Goal: Task Accomplishment & Management: Manage account settings

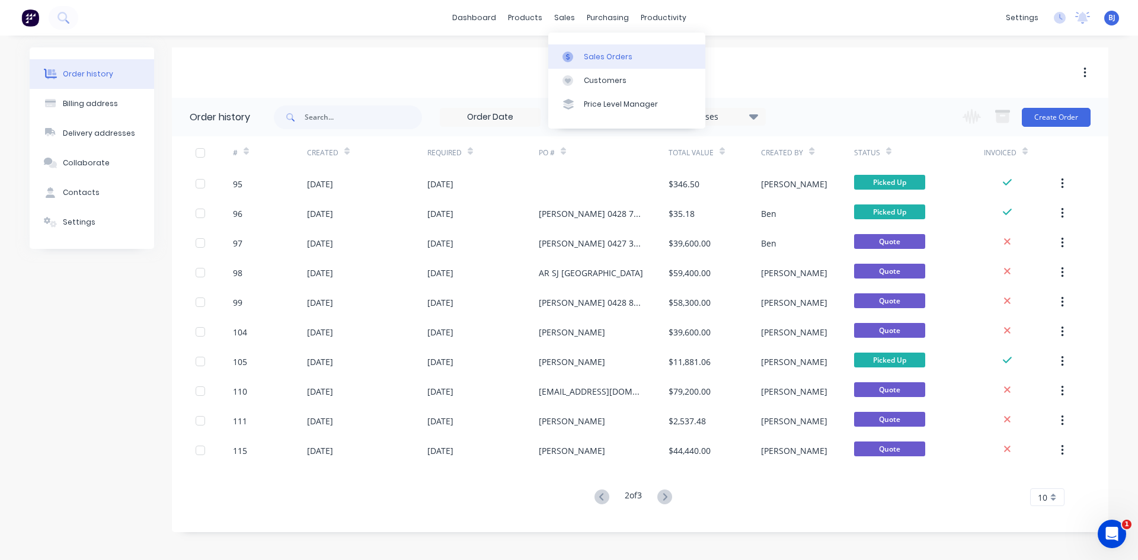
click at [570, 59] on icon at bounding box center [568, 57] width 11 height 11
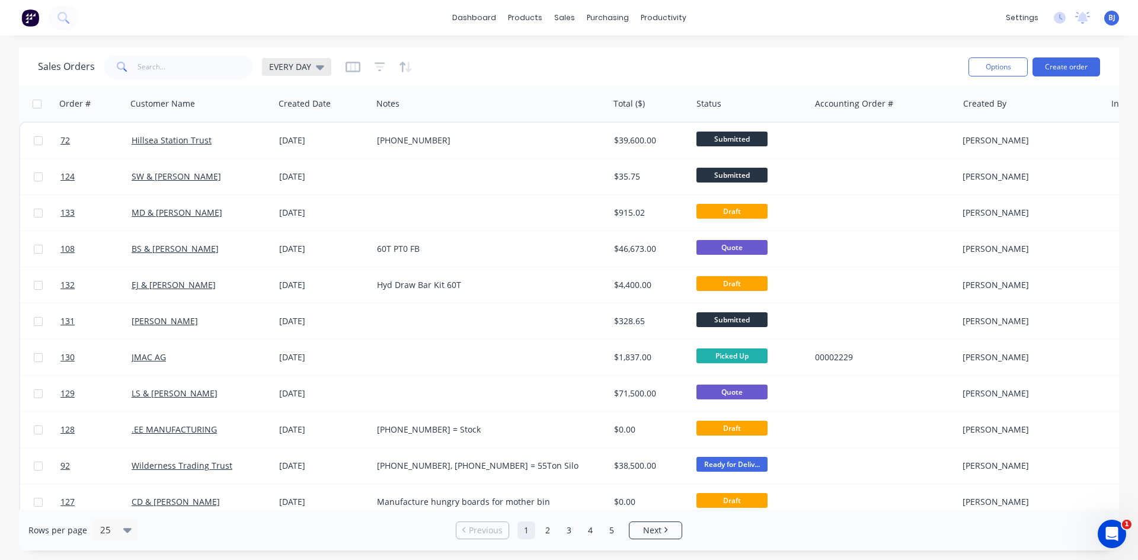
click at [318, 70] on icon at bounding box center [320, 66] width 8 height 13
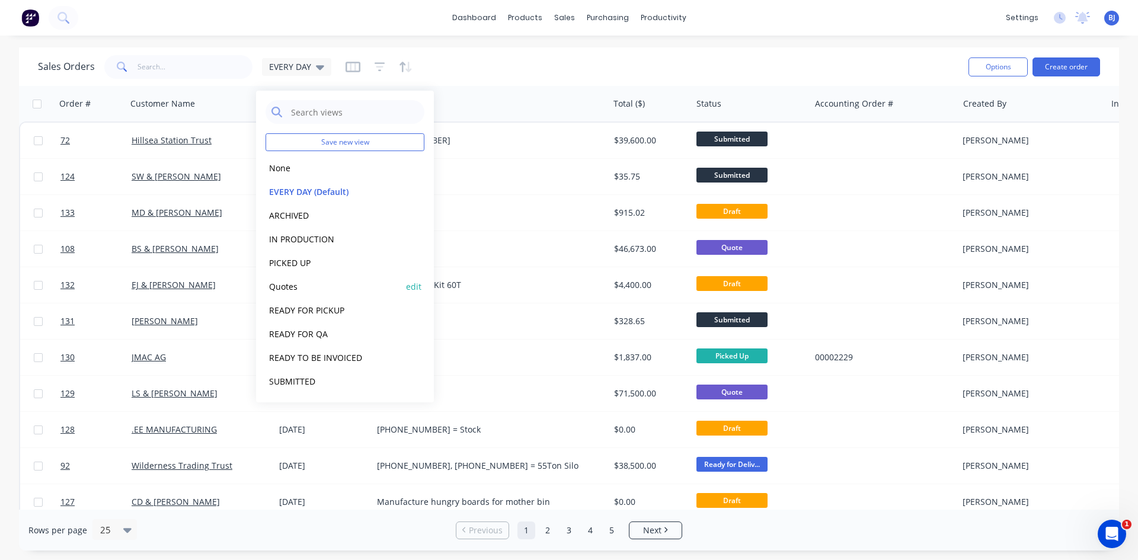
click at [291, 286] on button "Quotes" at bounding box center [333, 287] width 135 height 14
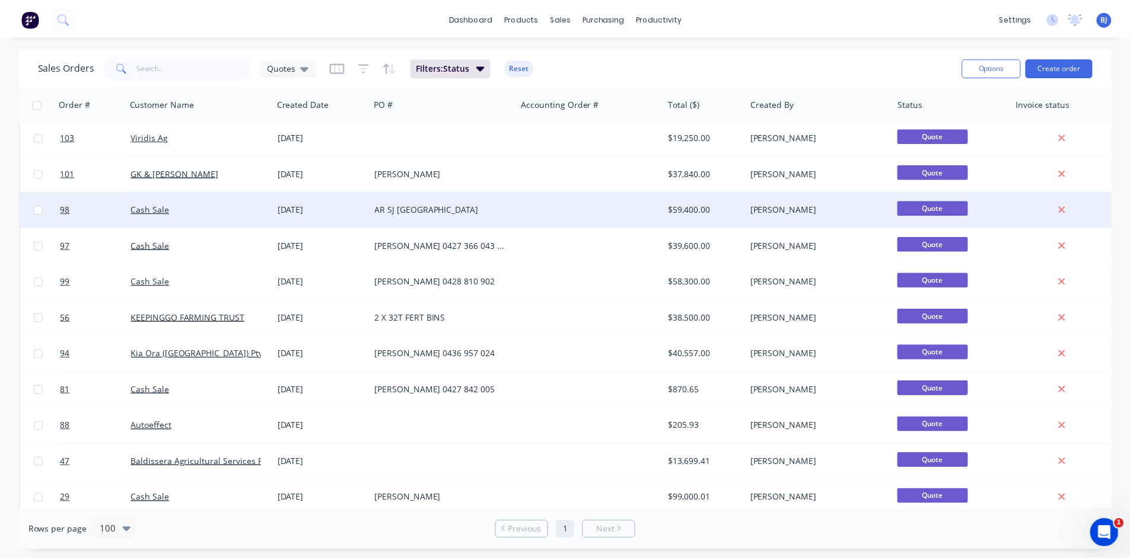
scroll to position [474, 0]
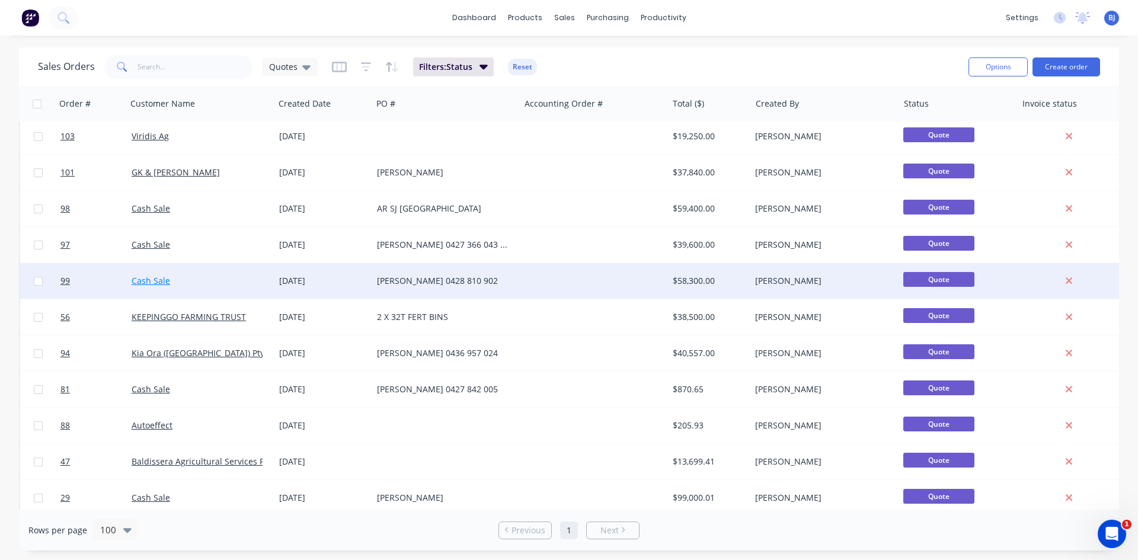
click at [162, 279] on link "Cash Sale" at bounding box center [151, 280] width 39 height 11
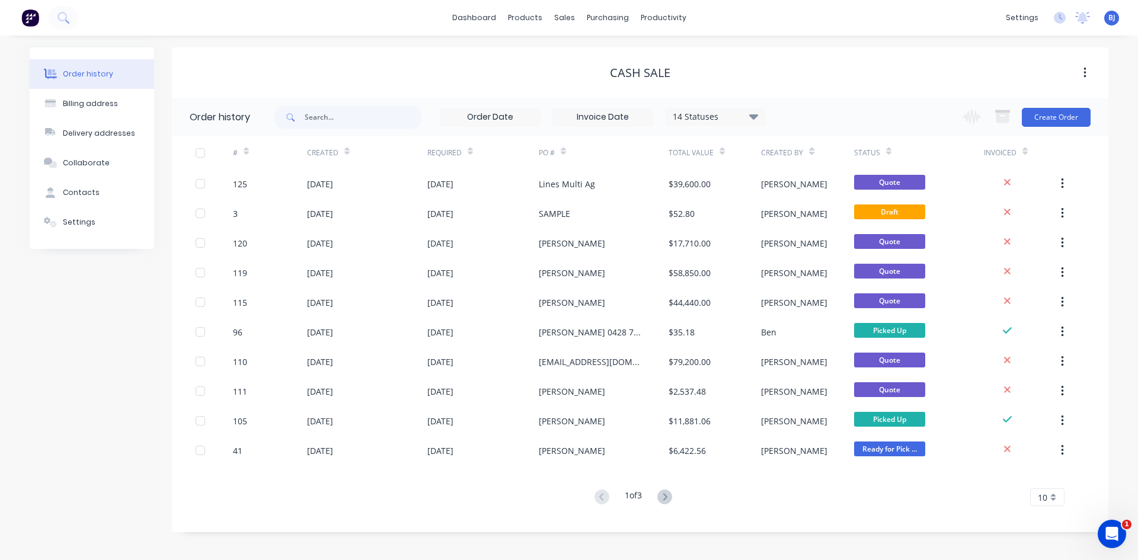
click at [247, 159] on div at bounding box center [246, 151] width 5 height 18
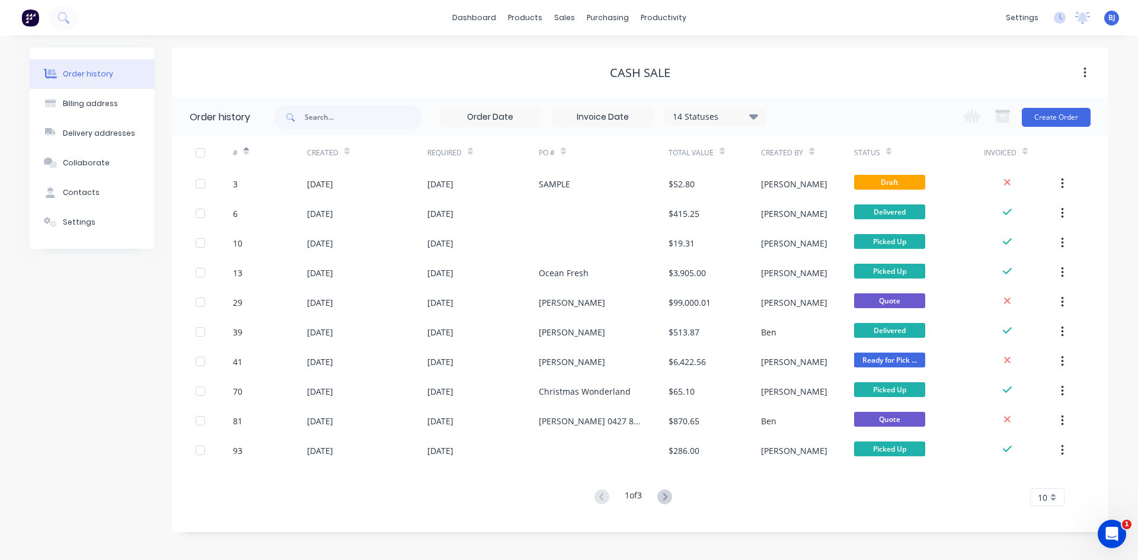
click at [247, 160] on div "#" at bounding box center [241, 152] width 16 height 21
click at [247, 157] on div at bounding box center [246, 151] width 5 height 18
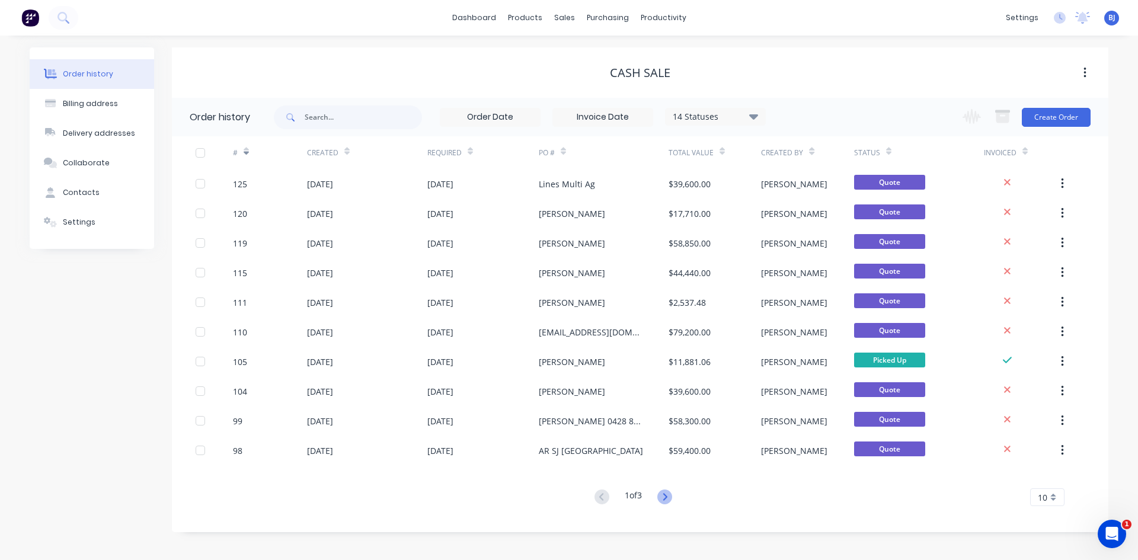
click at [662, 493] on icon at bounding box center [665, 497] width 15 height 15
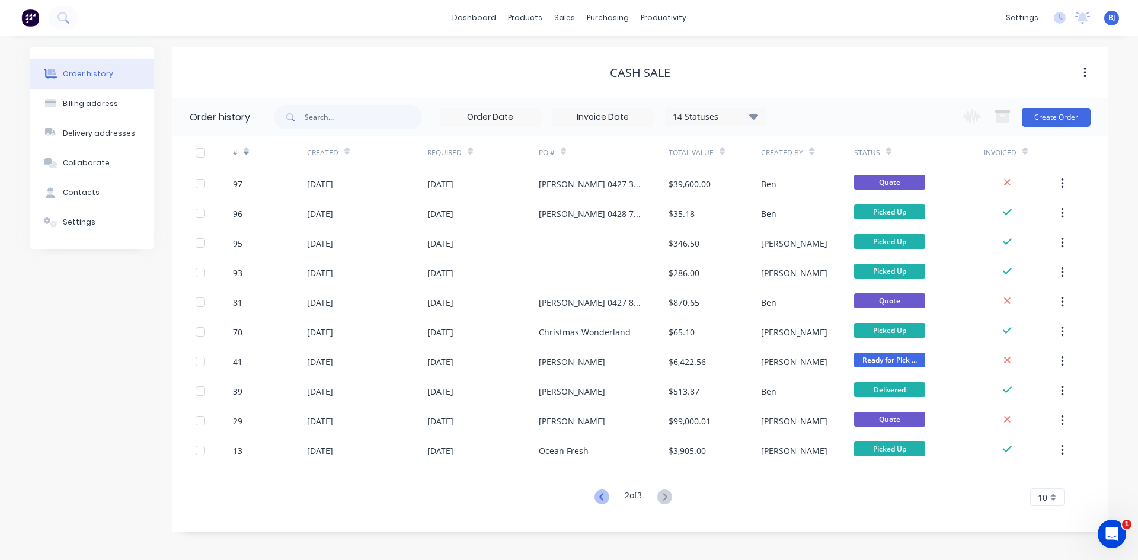
click at [599, 495] on icon at bounding box center [602, 497] width 15 height 15
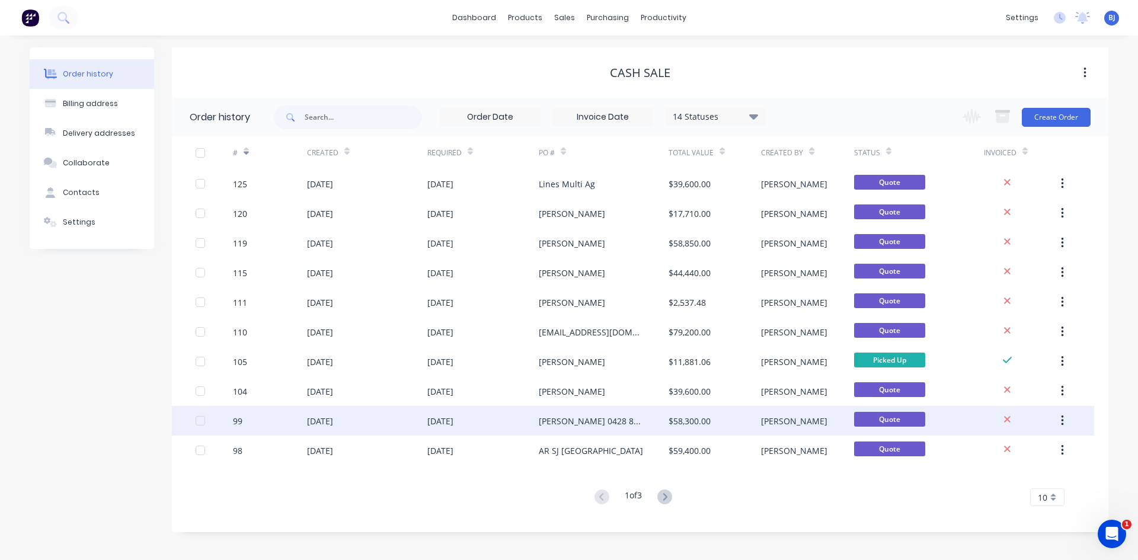
click at [550, 423] on div "[PERSON_NAME] 0428 810 902" at bounding box center [592, 421] width 106 height 12
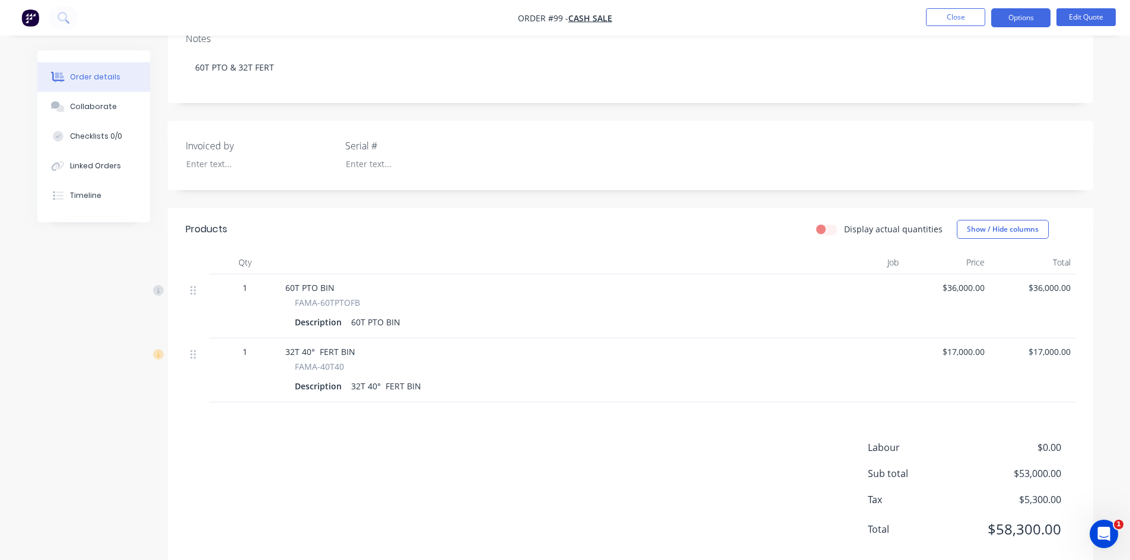
scroll to position [236, 0]
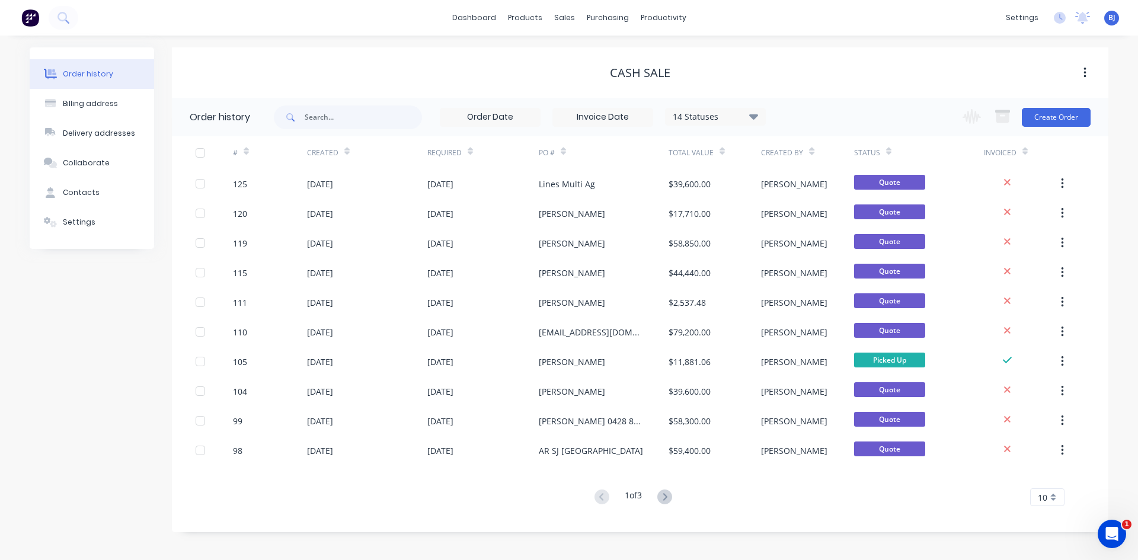
click at [249, 155] on div "#" at bounding box center [270, 152] width 74 height 33
click at [247, 156] on div at bounding box center [246, 151] width 5 height 18
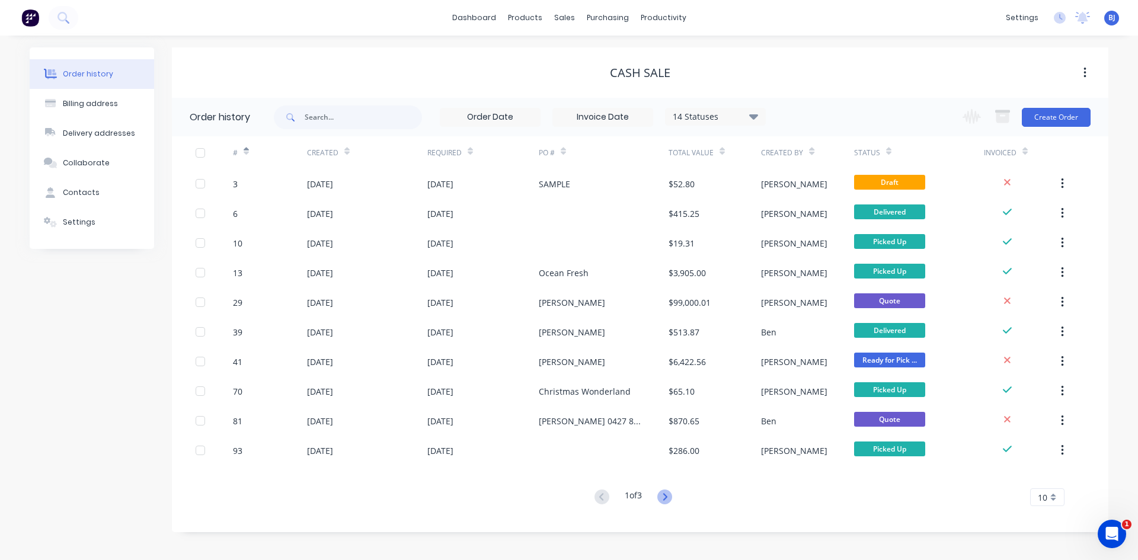
click at [669, 495] on icon at bounding box center [665, 497] width 15 height 15
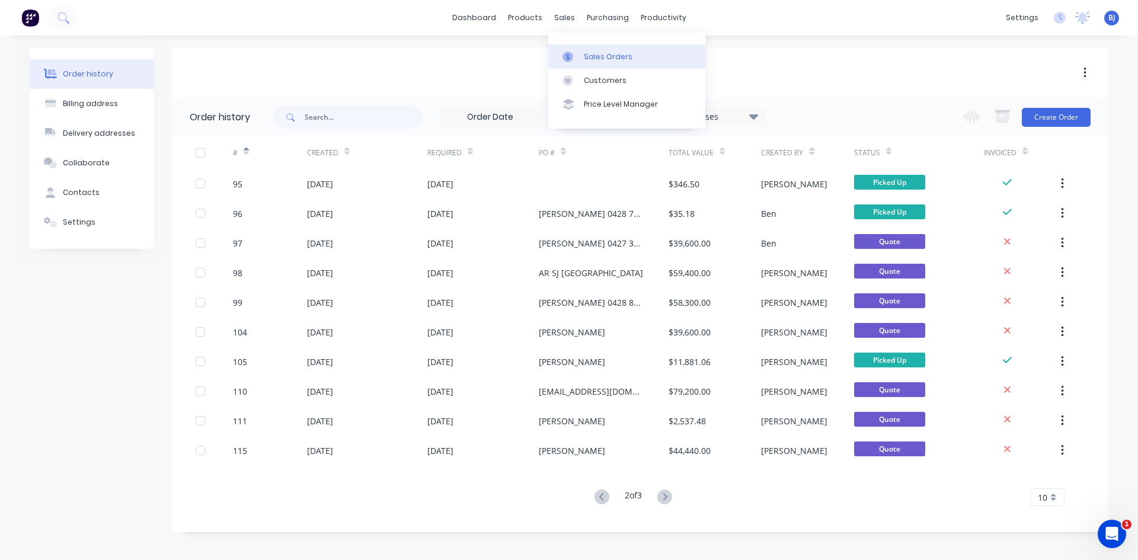
click at [574, 56] on div at bounding box center [572, 57] width 18 height 11
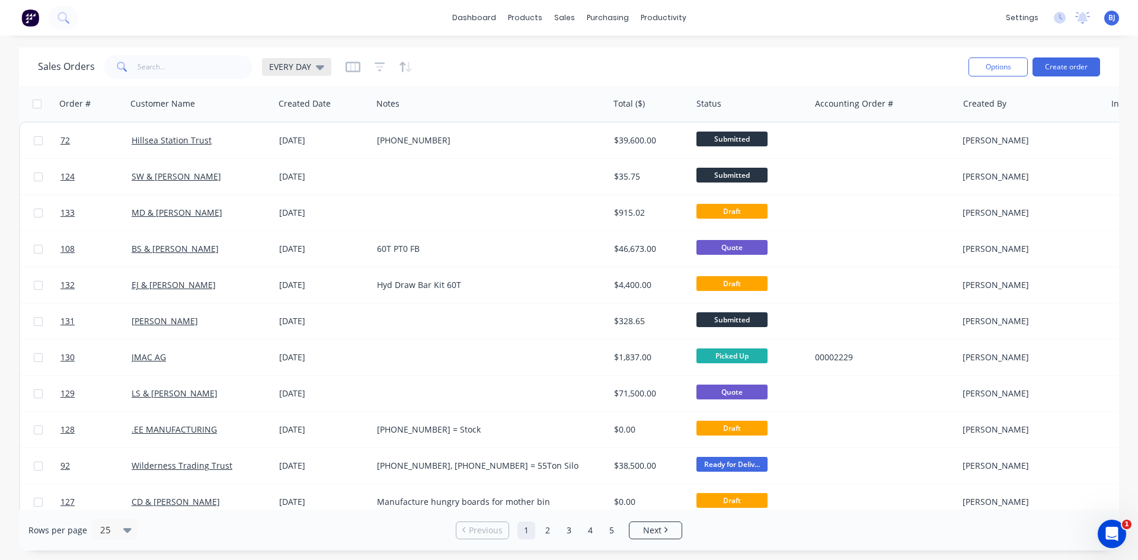
click at [318, 75] on div "EVERY DAY" at bounding box center [296, 67] width 69 height 18
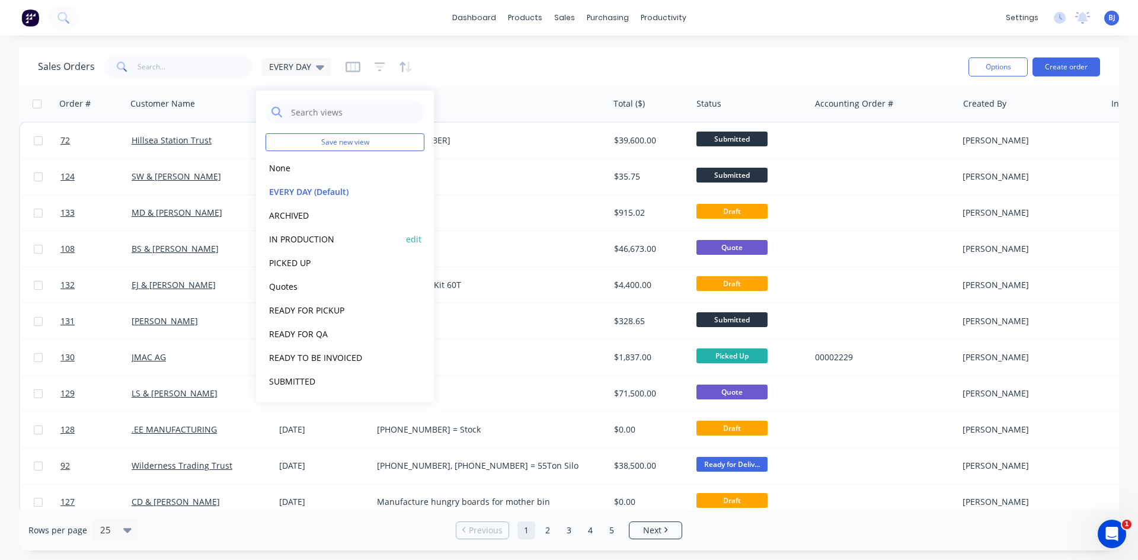
click at [290, 240] on button "IN PRODUCTION" at bounding box center [333, 239] width 135 height 14
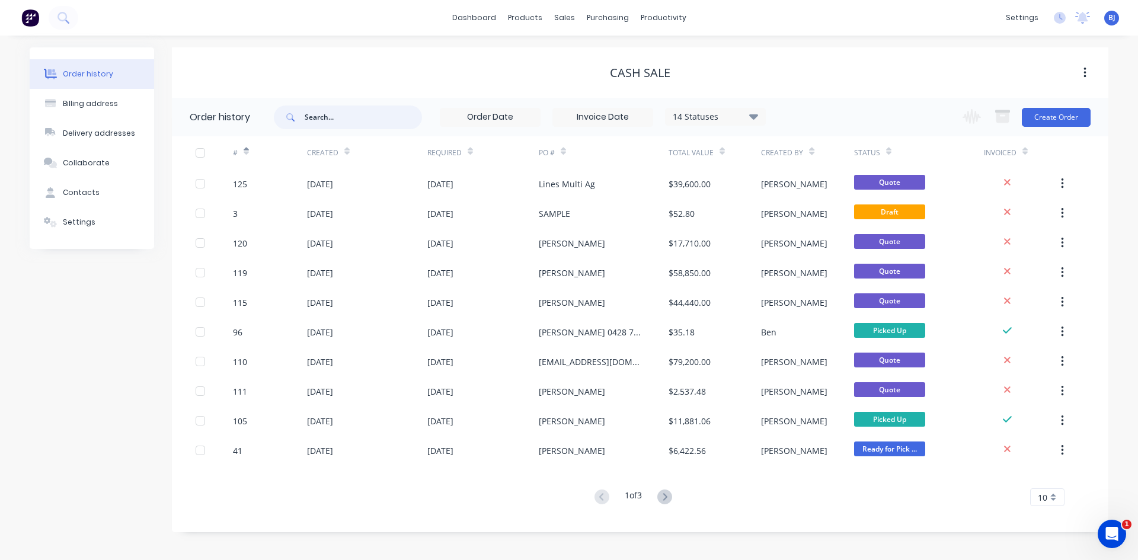
click at [348, 119] on input "text" at bounding box center [363, 118] width 117 height 24
type input "101"
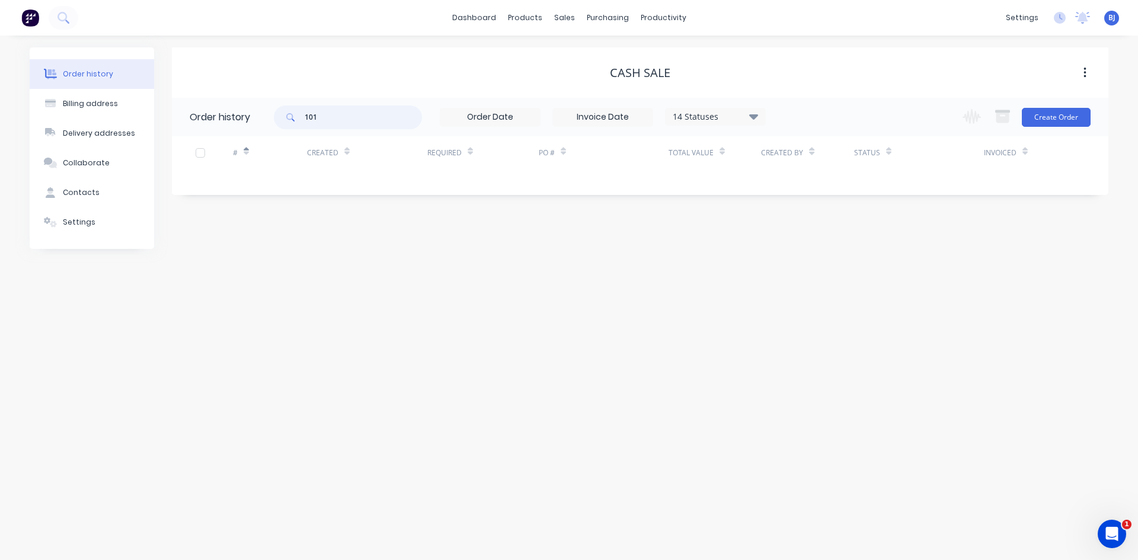
click at [328, 117] on input "101" at bounding box center [363, 118] width 117 height 24
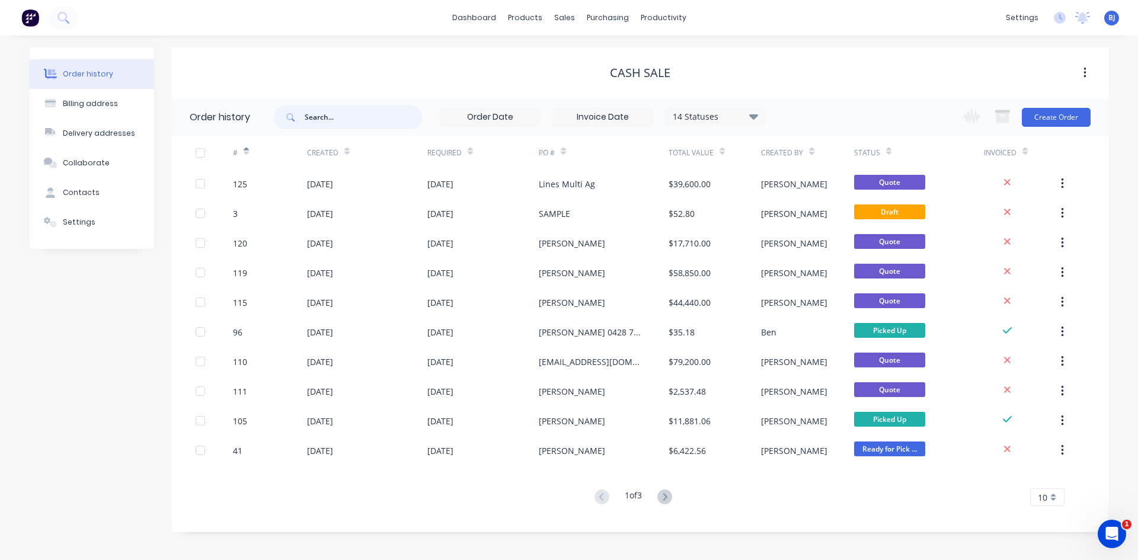
click at [339, 114] on input "text" at bounding box center [363, 118] width 117 height 24
type input "#"
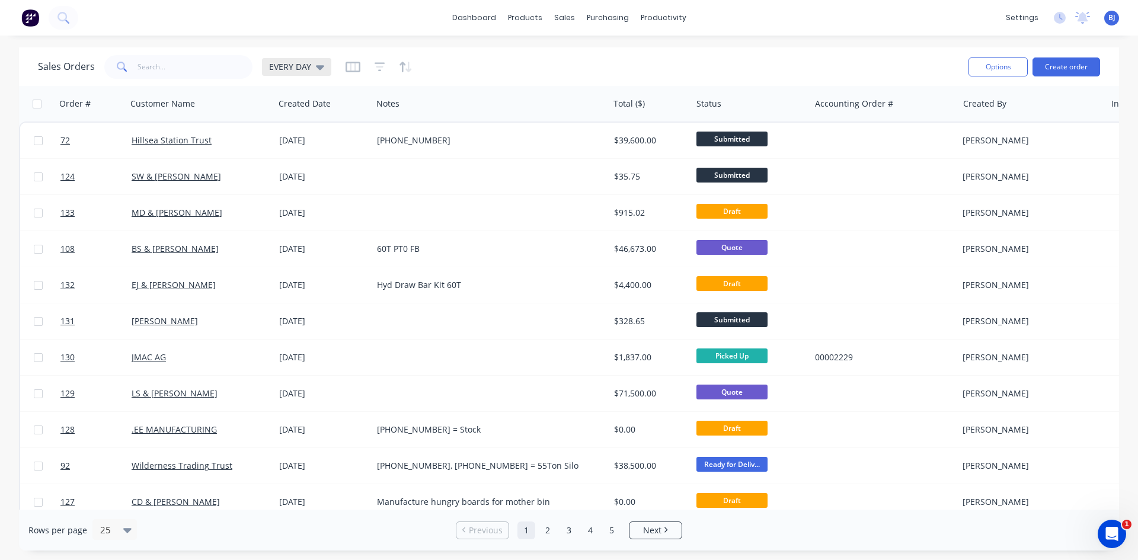
click at [319, 71] on icon at bounding box center [320, 66] width 8 height 13
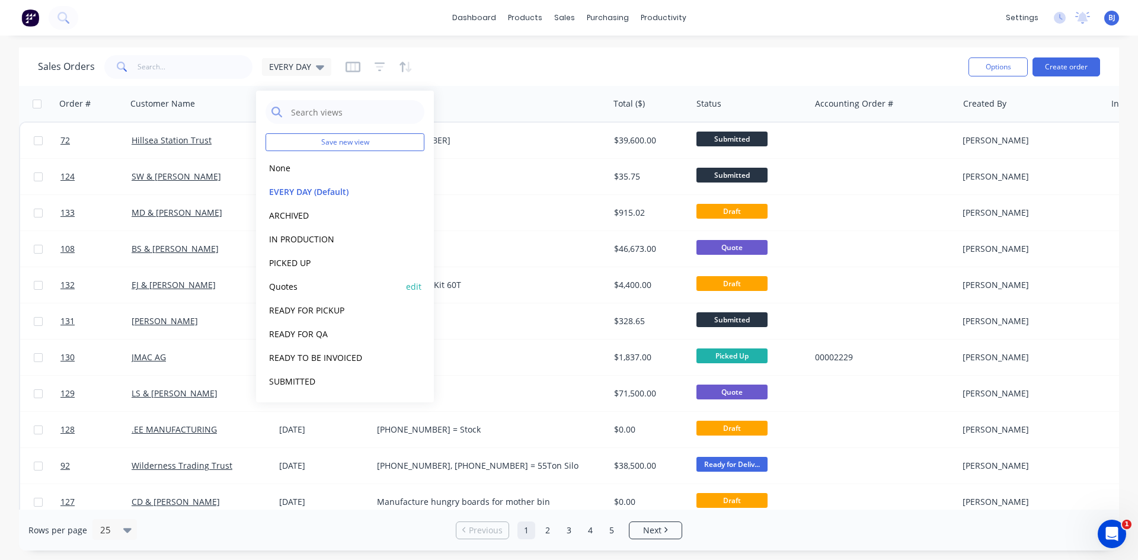
click at [299, 289] on button "Quotes" at bounding box center [333, 287] width 135 height 14
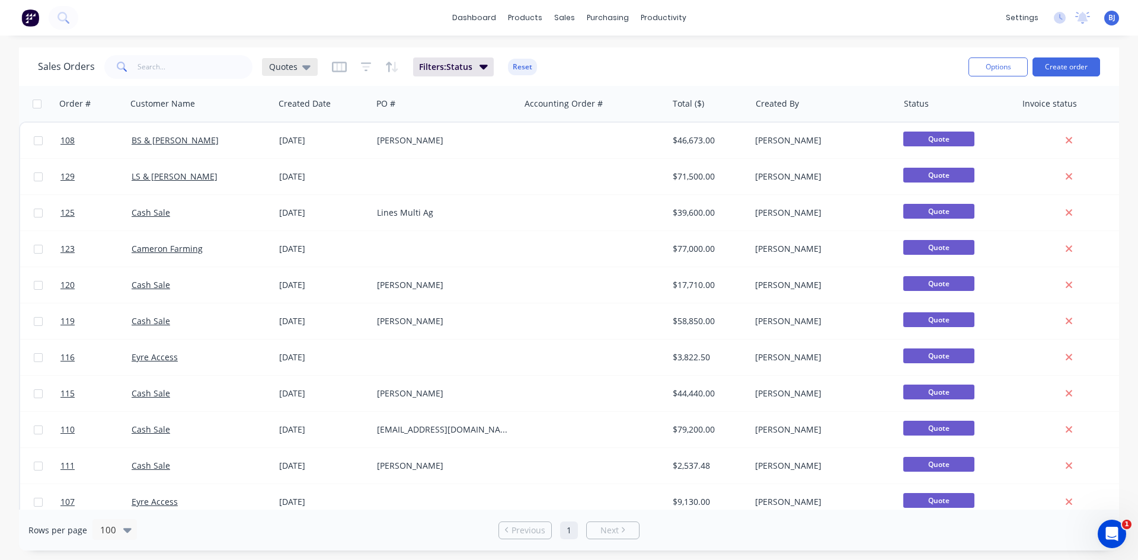
click at [309, 69] on icon at bounding box center [306, 66] width 8 height 13
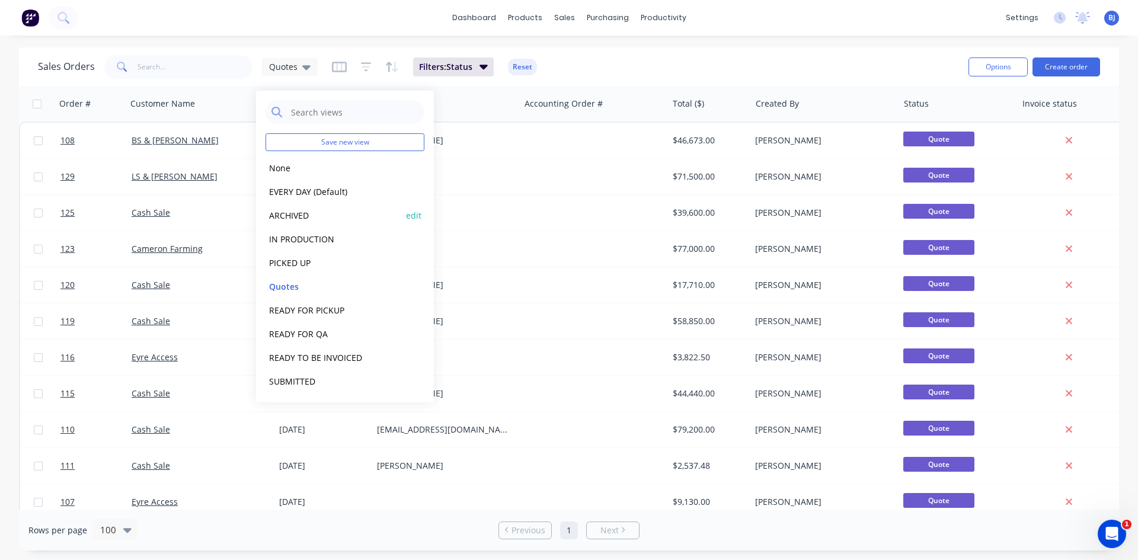
click at [303, 216] on button "ARCHIVED" at bounding box center [333, 216] width 135 height 14
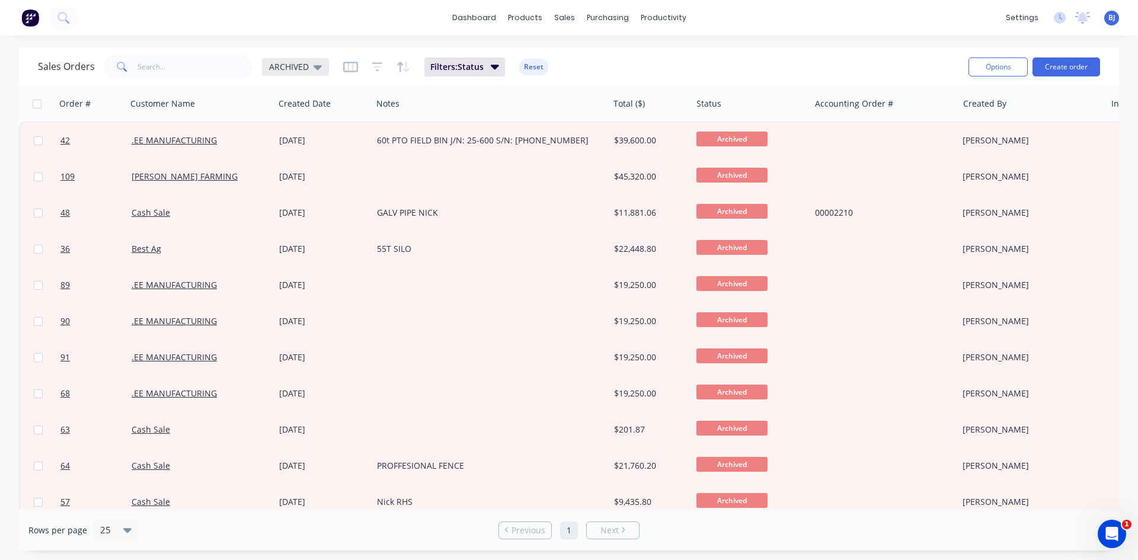
click at [315, 63] on icon at bounding box center [318, 66] width 8 height 13
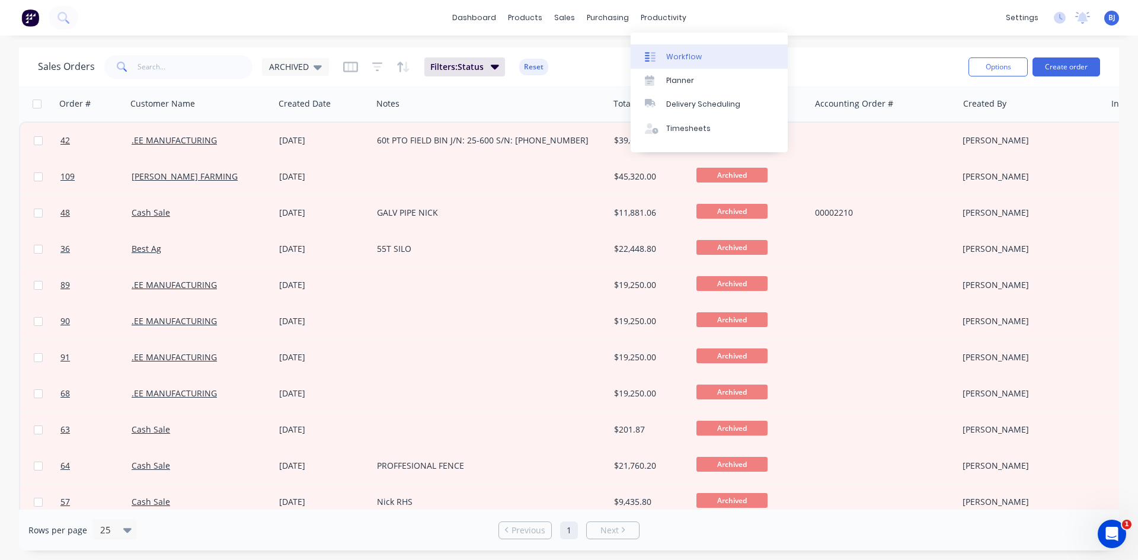
click at [664, 56] on link "Workflow" at bounding box center [709, 56] width 157 height 24
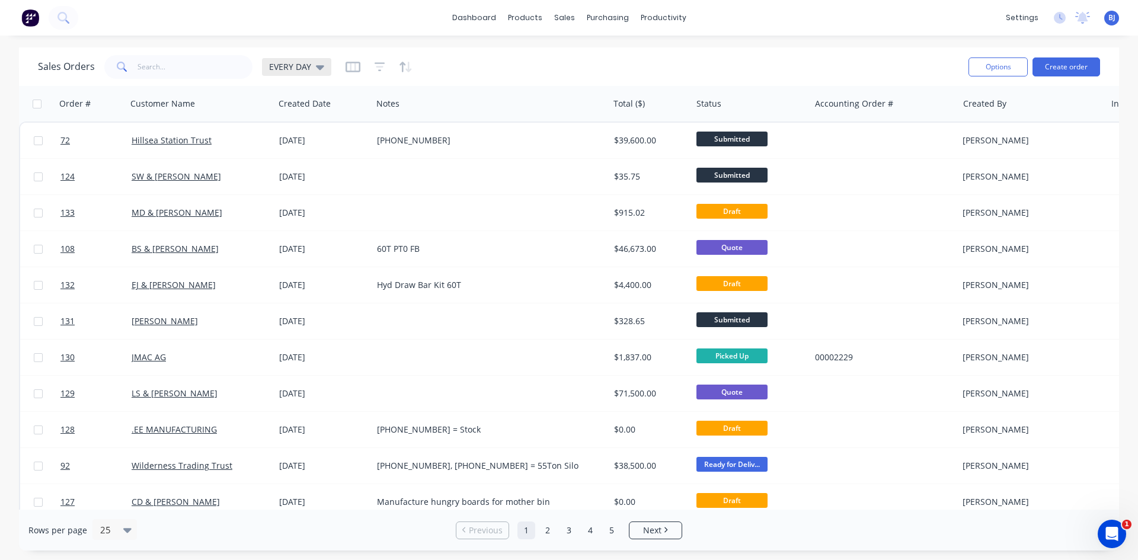
click at [319, 72] on div "EVERY DAY" at bounding box center [296, 67] width 69 height 18
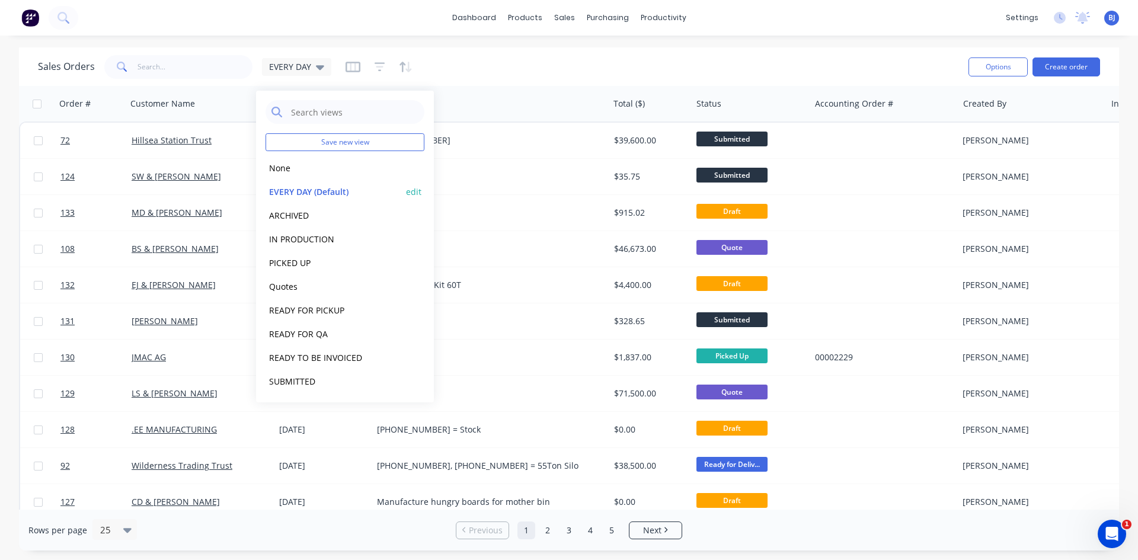
click at [303, 190] on button "EVERY DAY (Default)" at bounding box center [333, 192] width 135 height 14
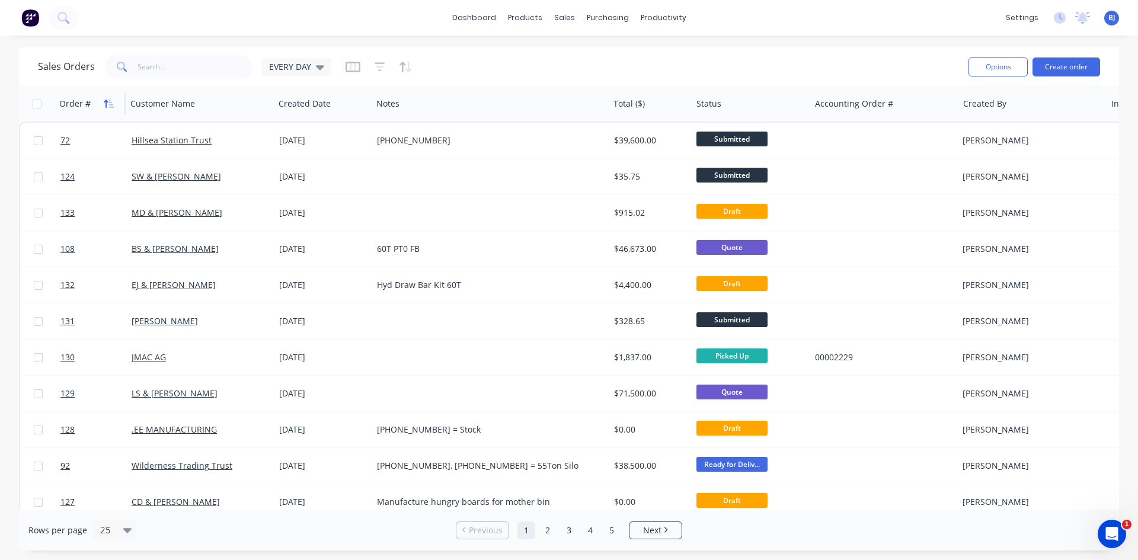
click at [107, 106] on icon "button" at bounding box center [109, 103] width 11 height 9
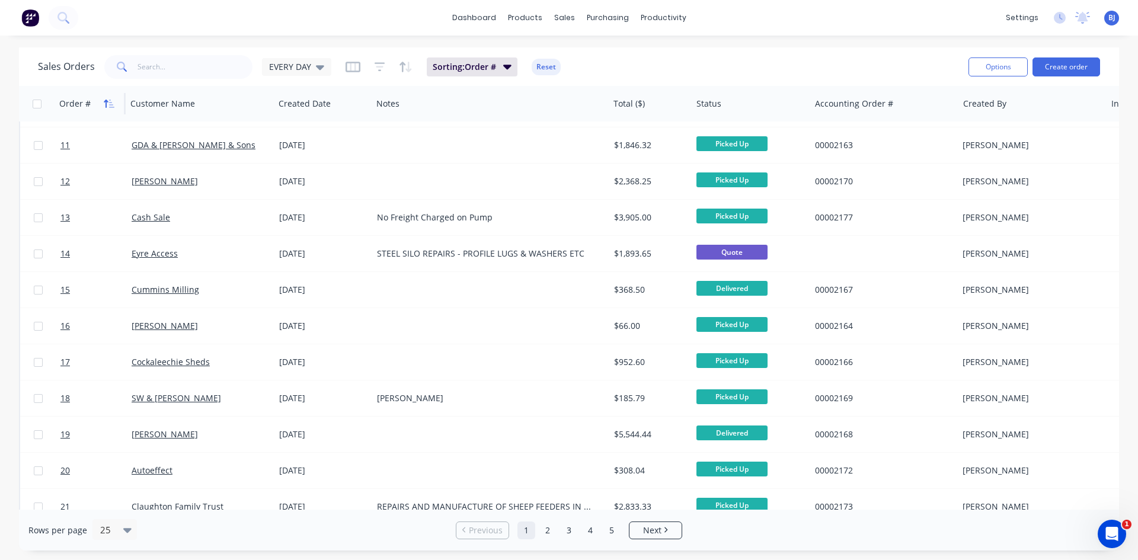
click at [107, 103] on icon "button" at bounding box center [109, 103] width 11 height 9
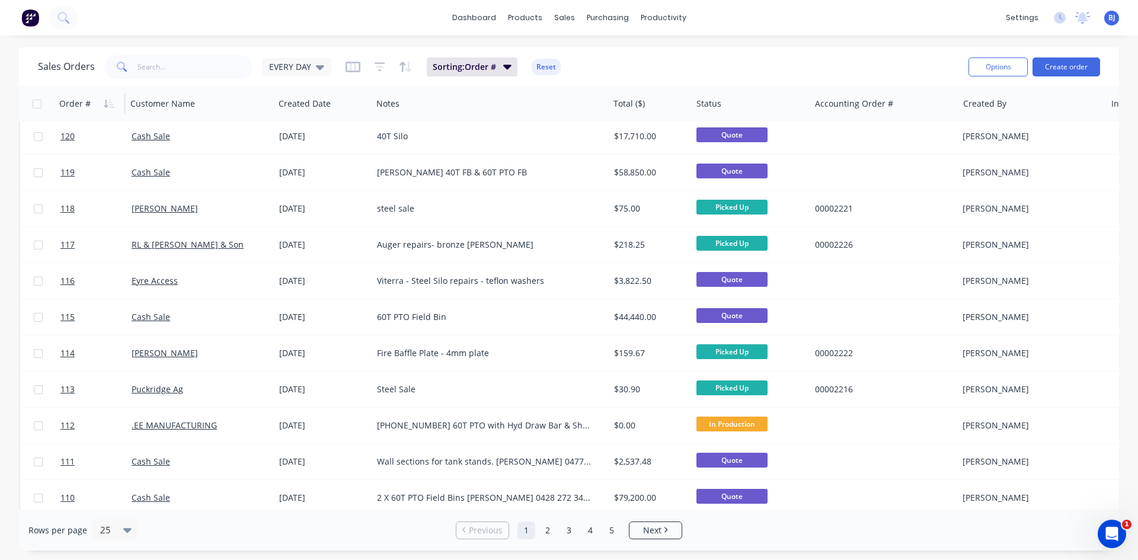
scroll to position [522, 0]
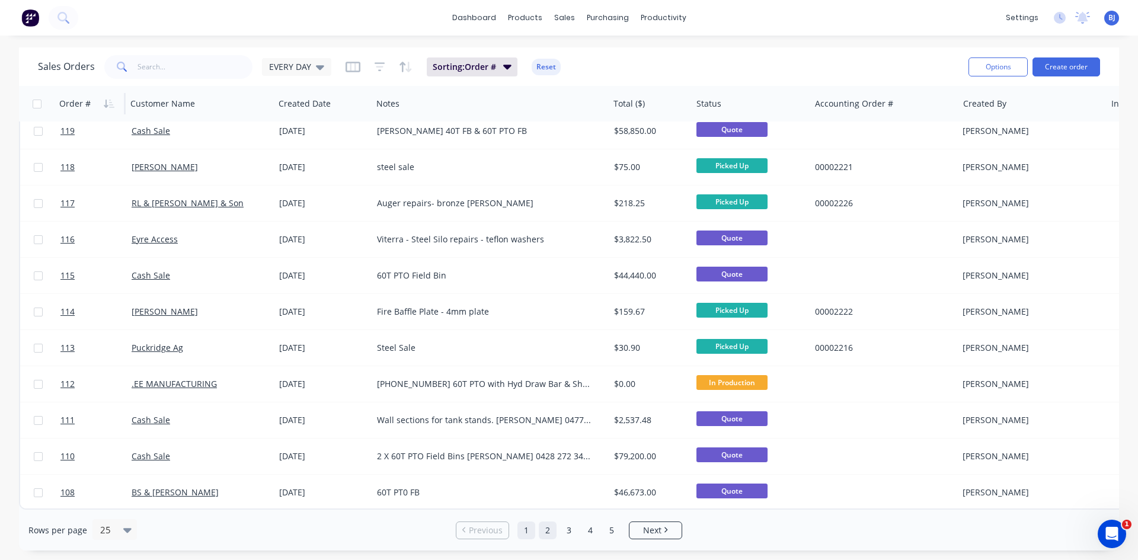
click at [548, 534] on link "2" at bounding box center [548, 531] width 18 height 18
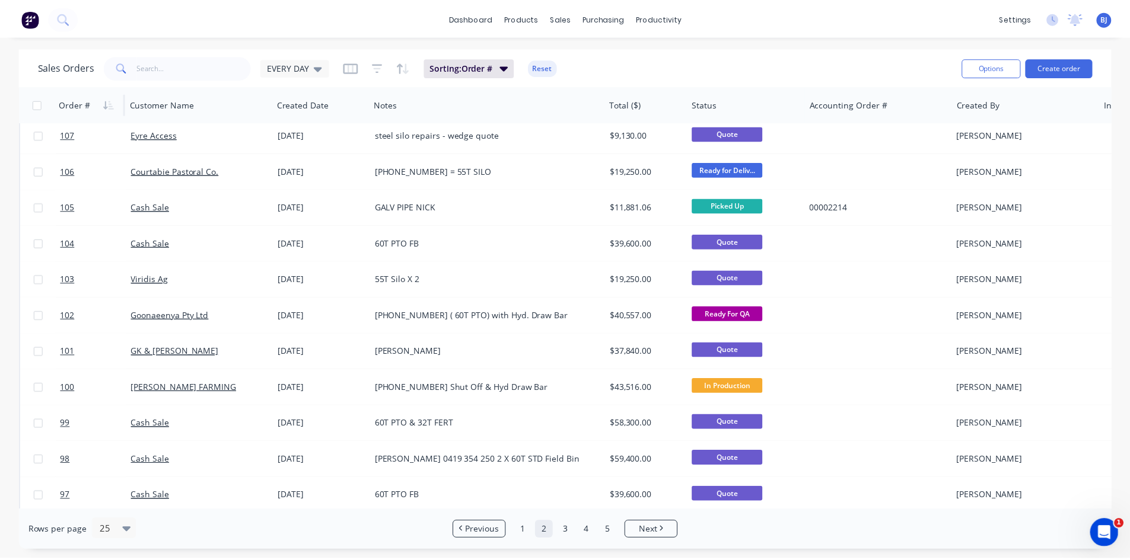
scroll to position [0, 0]
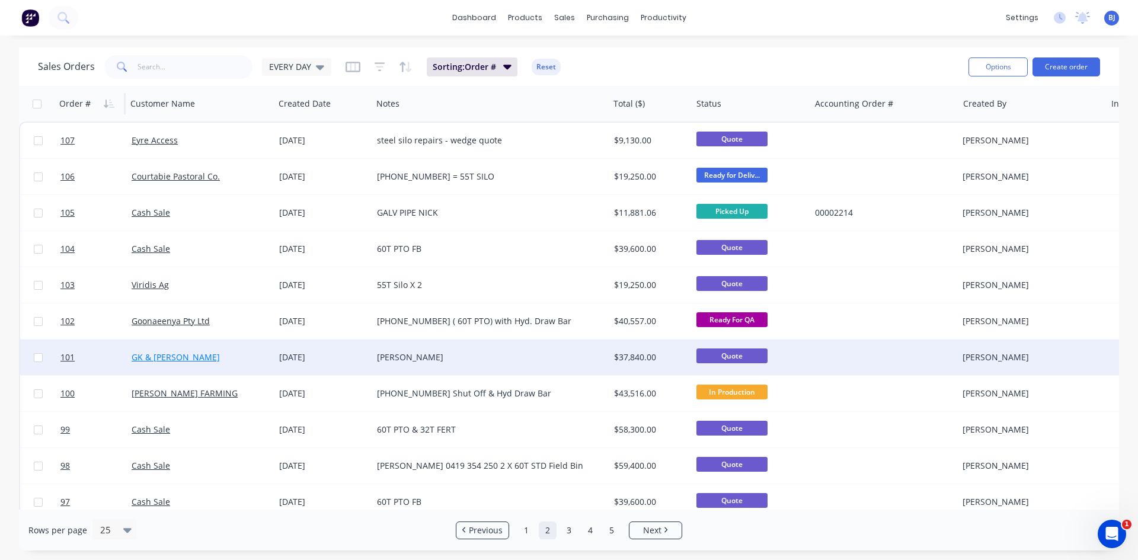
click at [182, 358] on link "GK & [PERSON_NAME]" at bounding box center [176, 357] width 88 height 11
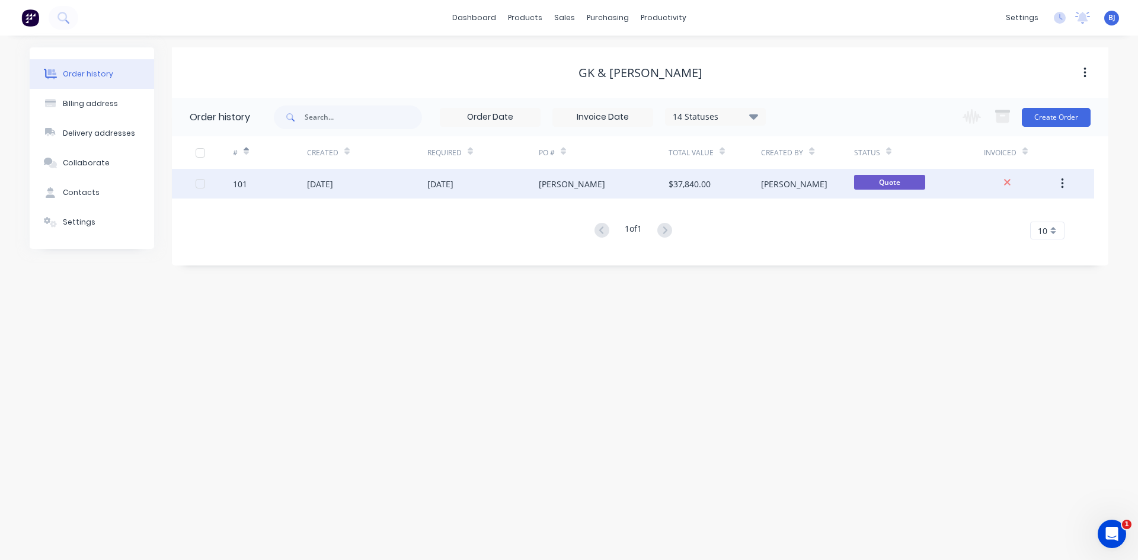
click at [333, 183] on div "[DATE]" at bounding box center [320, 184] width 26 height 12
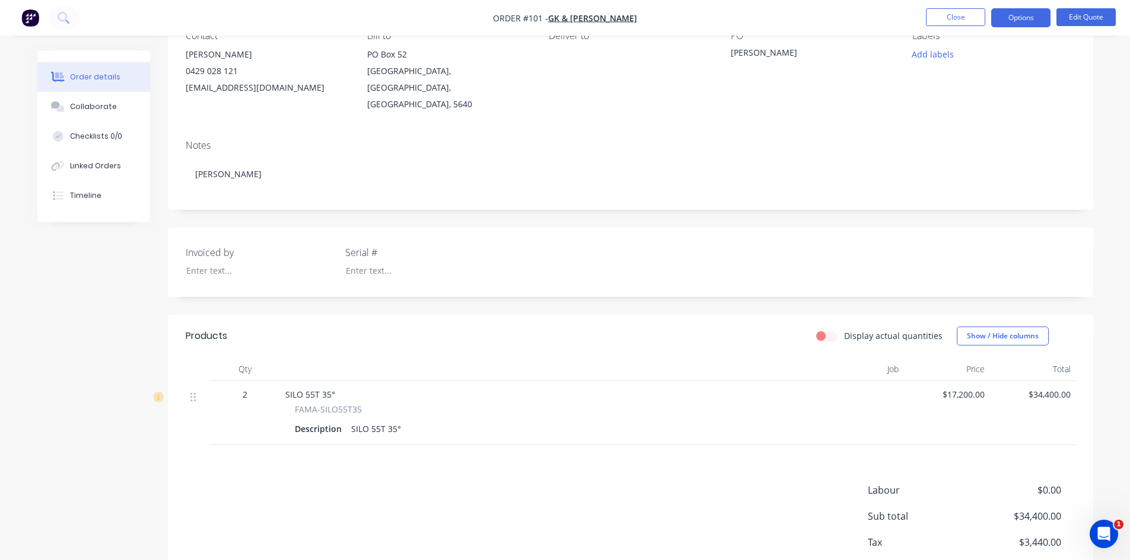
scroll to position [172, 0]
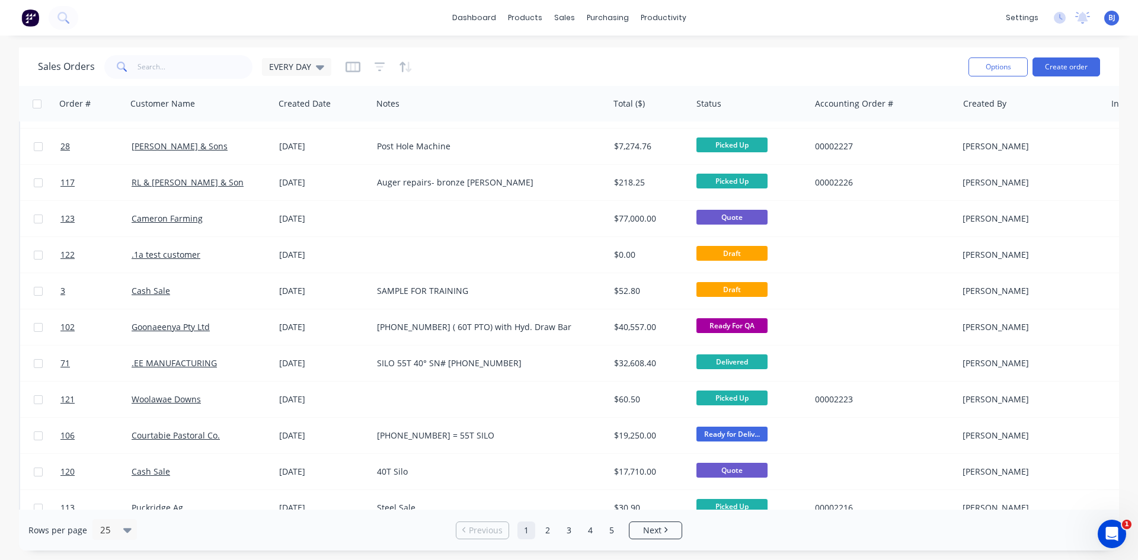
scroll to position [474, 0]
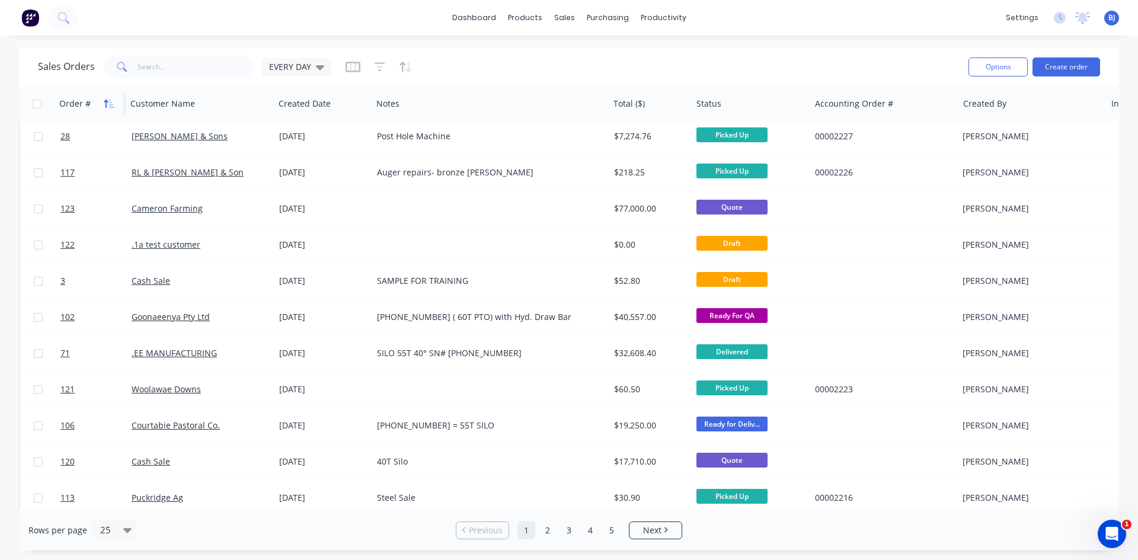
click at [106, 103] on icon "button" at bounding box center [106, 104] width 4 height 8
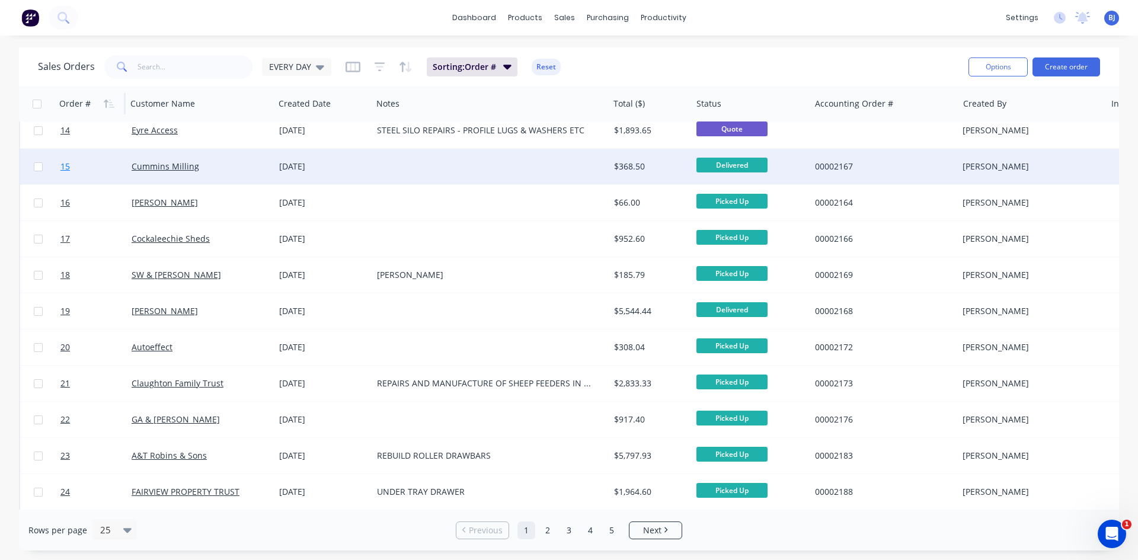
scroll to position [415, 0]
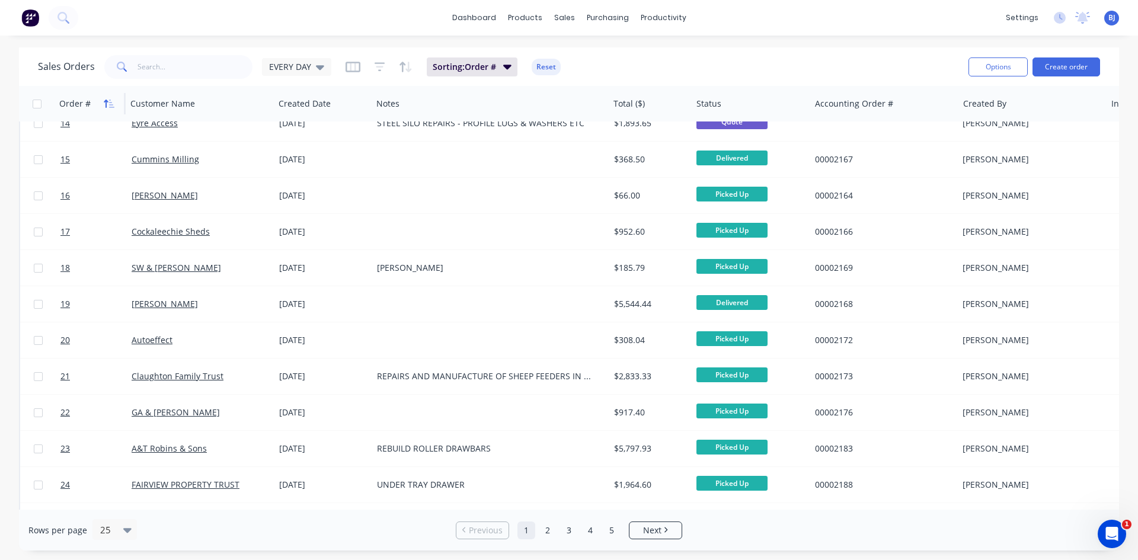
click at [110, 106] on icon "button" at bounding box center [109, 103] width 11 height 9
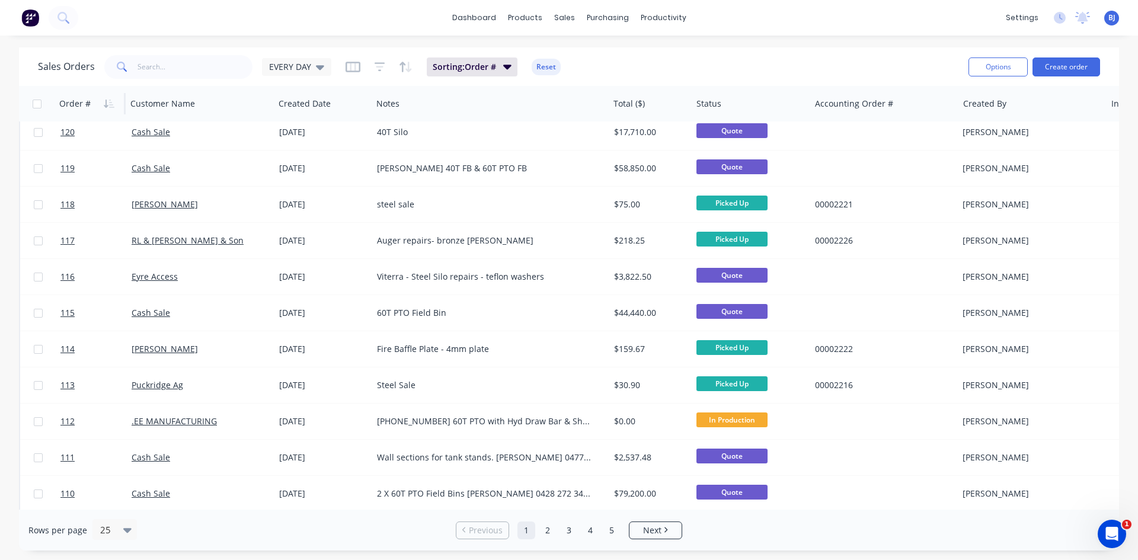
scroll to position [522, 0]
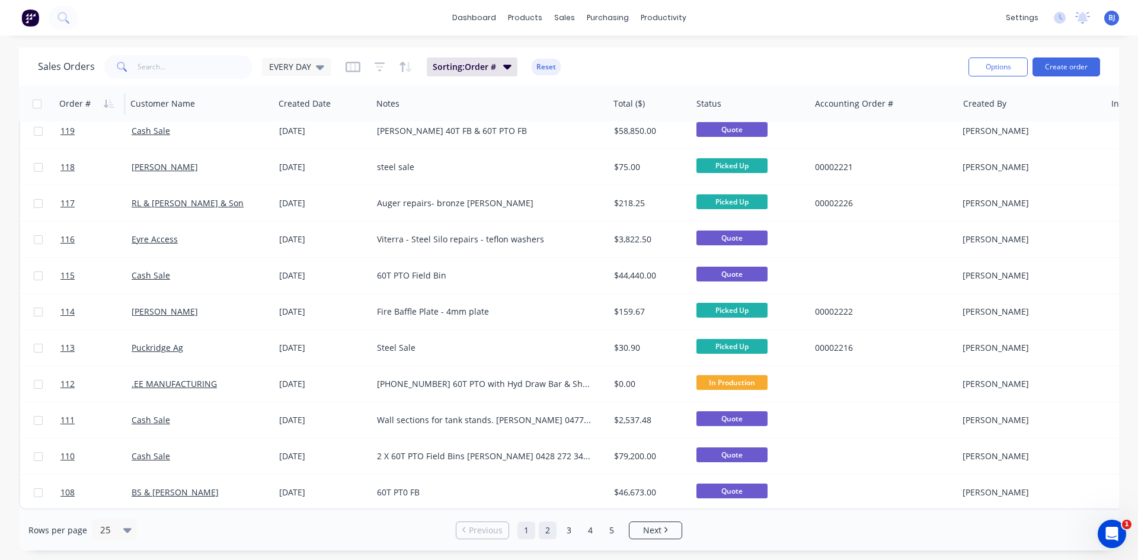
click at [544, 530] on link "2" at bounding box center [548, 531] width 18 height 18
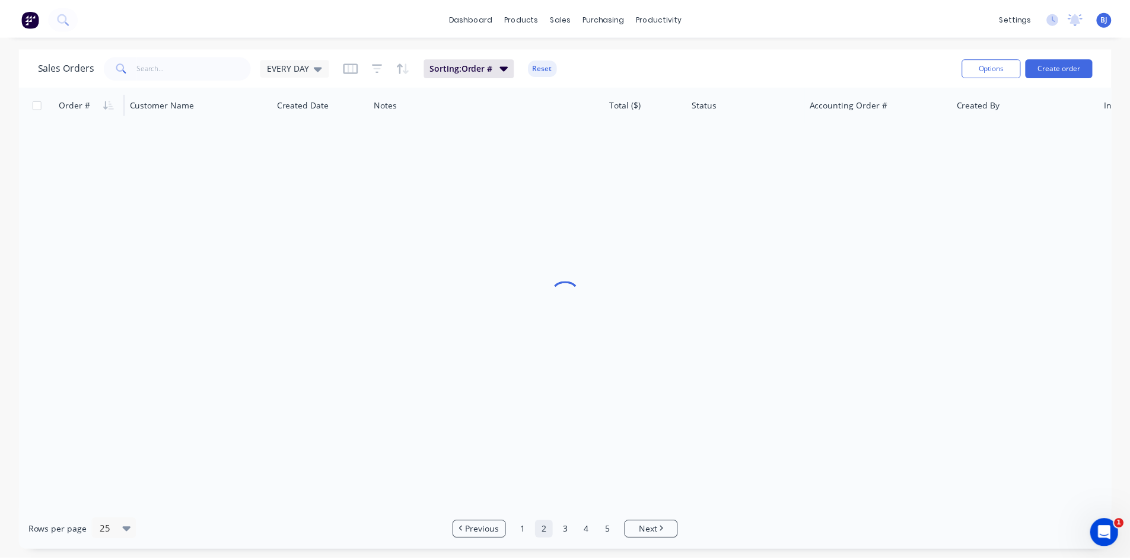
scroll to position [0, 0]
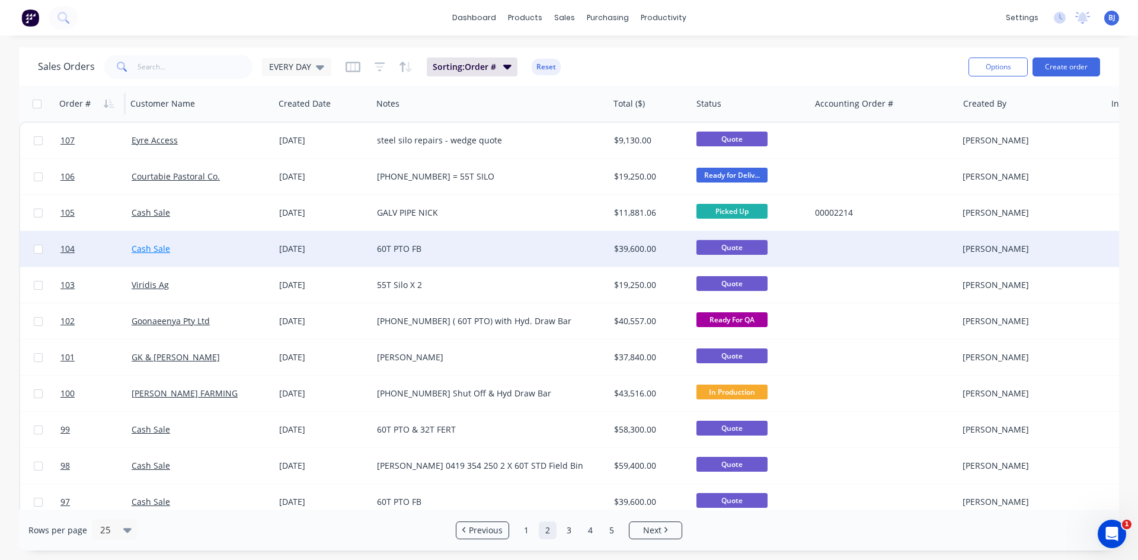
click at [150, 248] on link "Cash Sale" at bounding box center [151, 248] width 39 height 11
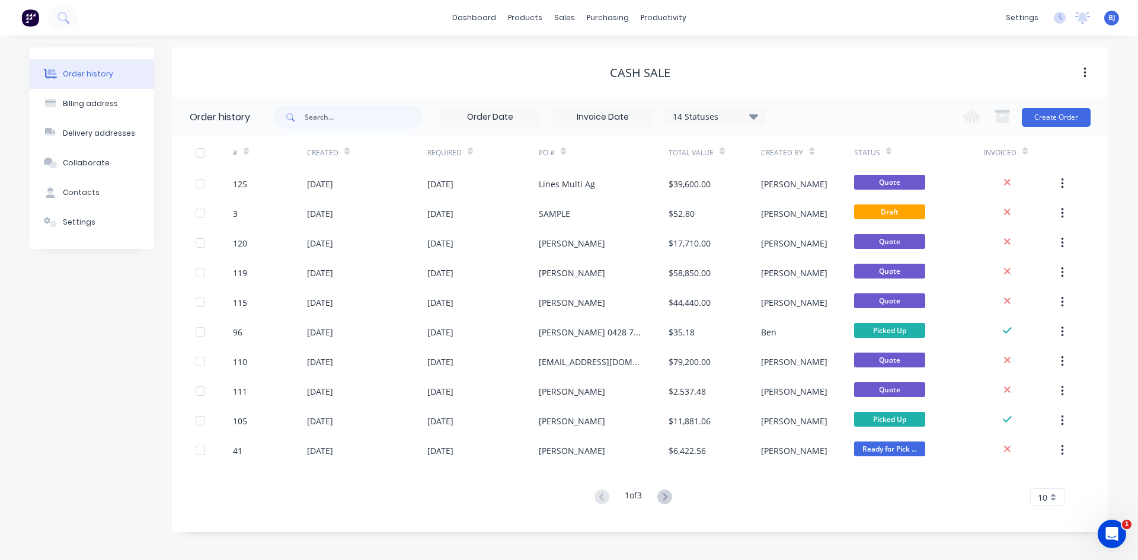
click at [248, 155] on icon at bounding box center [246, 151] width 5 height 9
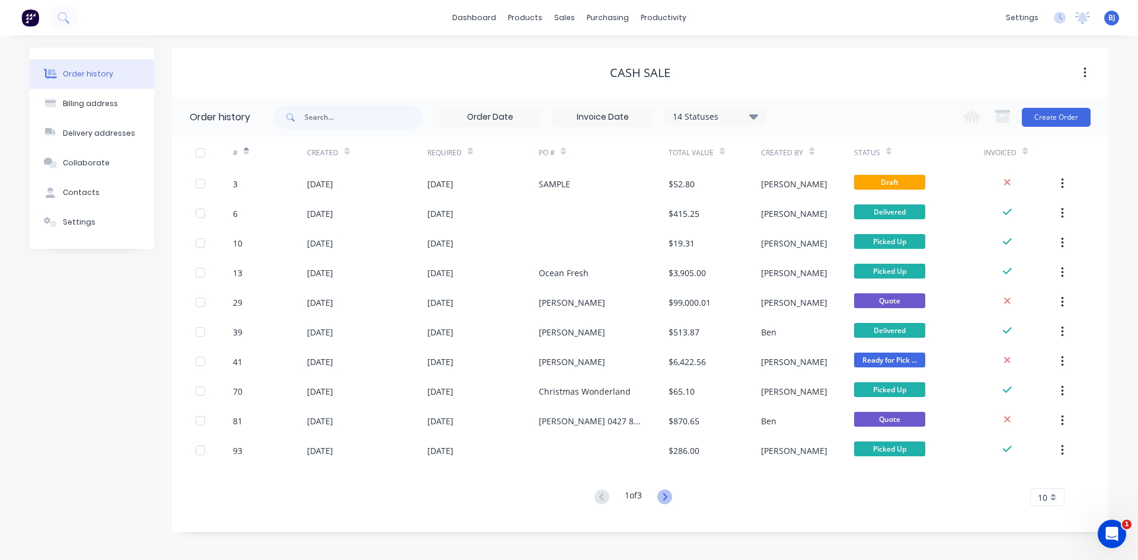
click at [667, 499] on icon at bounding box center [665, 496] width 4 height 7
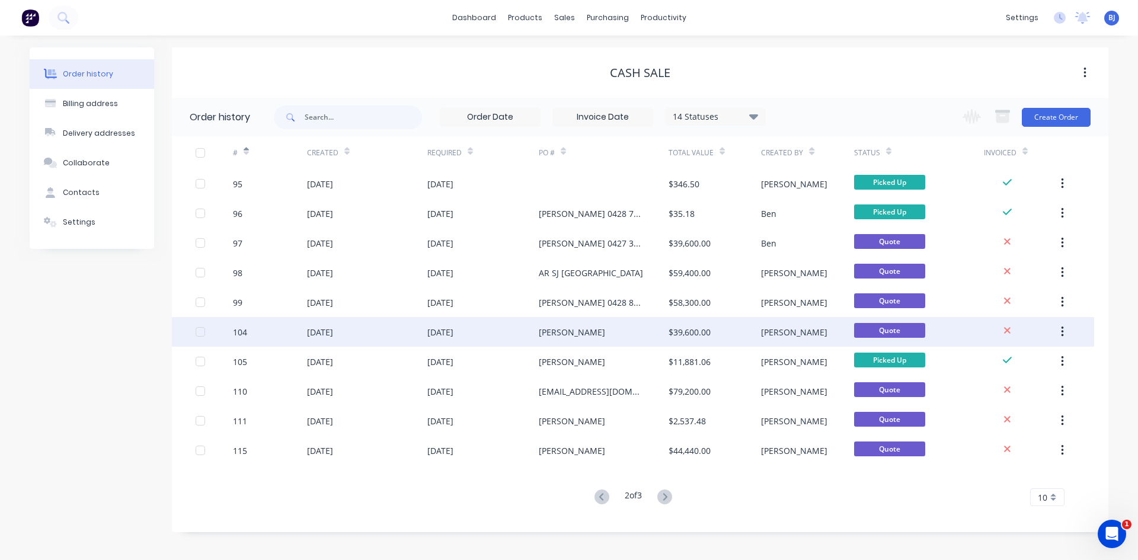
click at [534, 334] on div "[DATE]" at bounding box center [483, 332] width 111 height 30
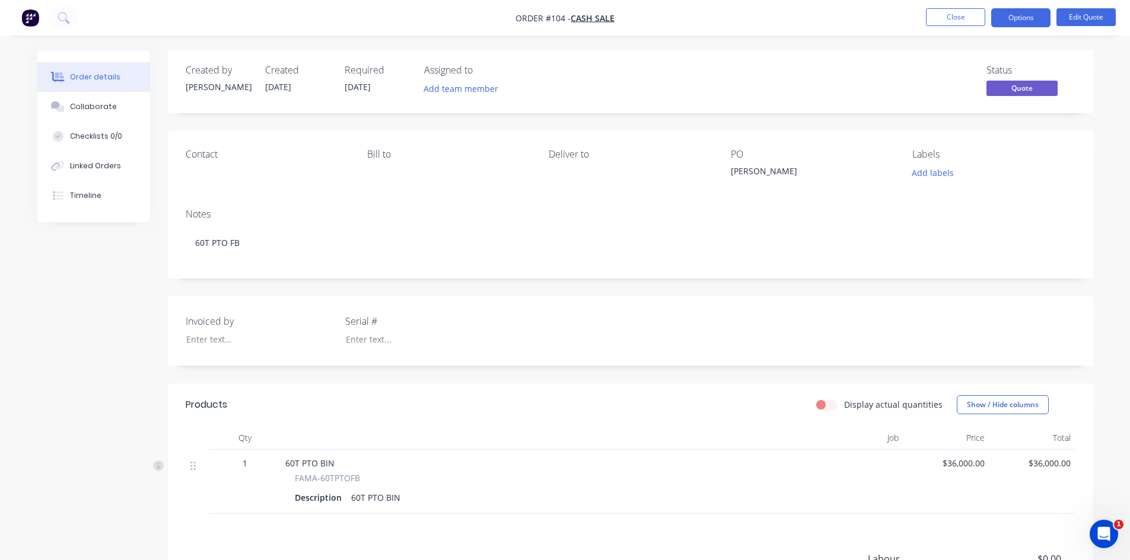
scroll to position [59, 0]
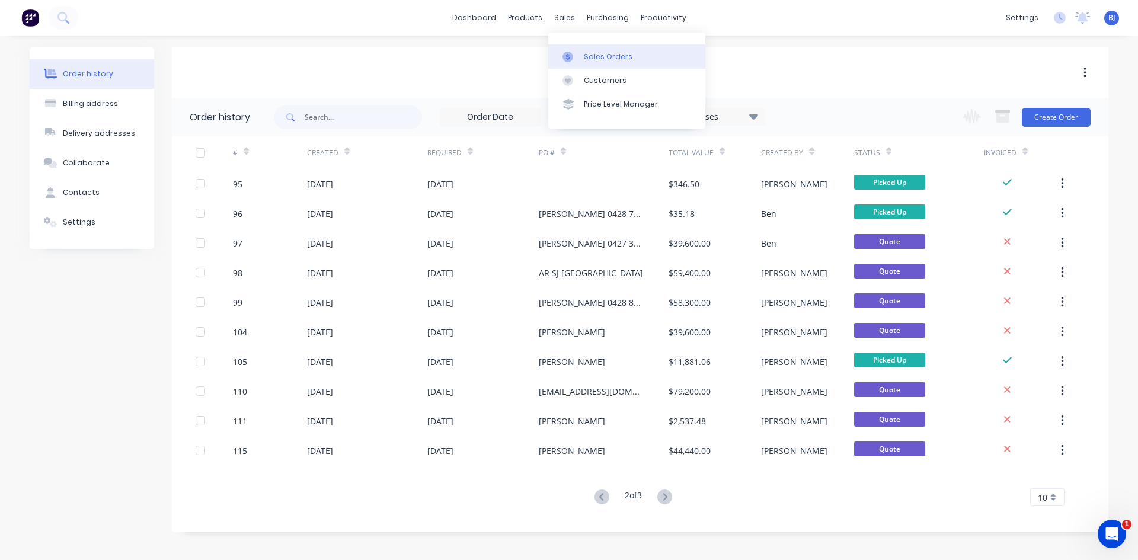
click at [580, 58] on div at bounding box center [572, 57] width 18 height 11
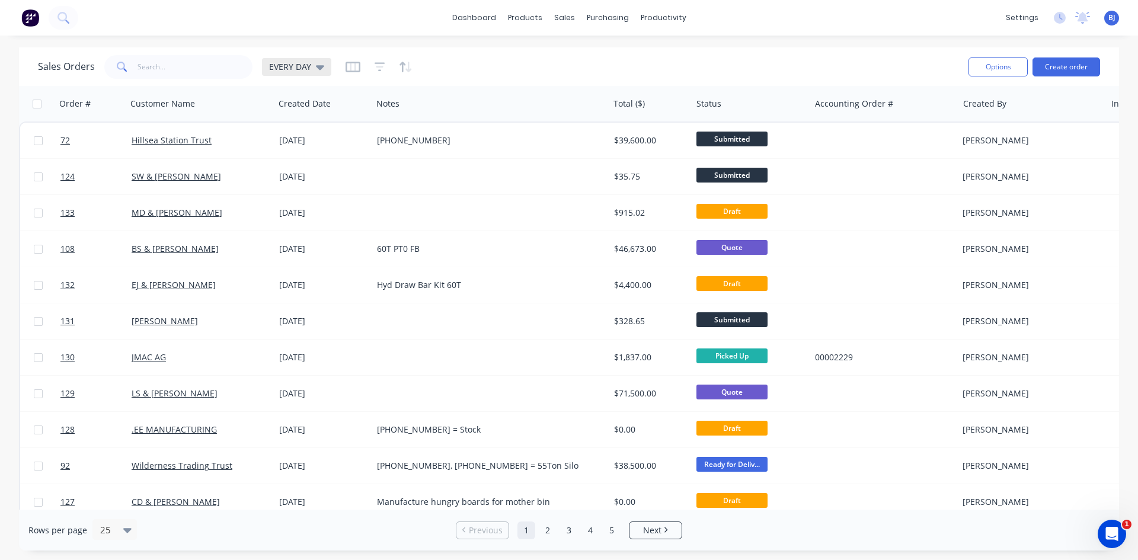
click at [322, 68] on icon at bounding box center [320, 66] width 8 height 13
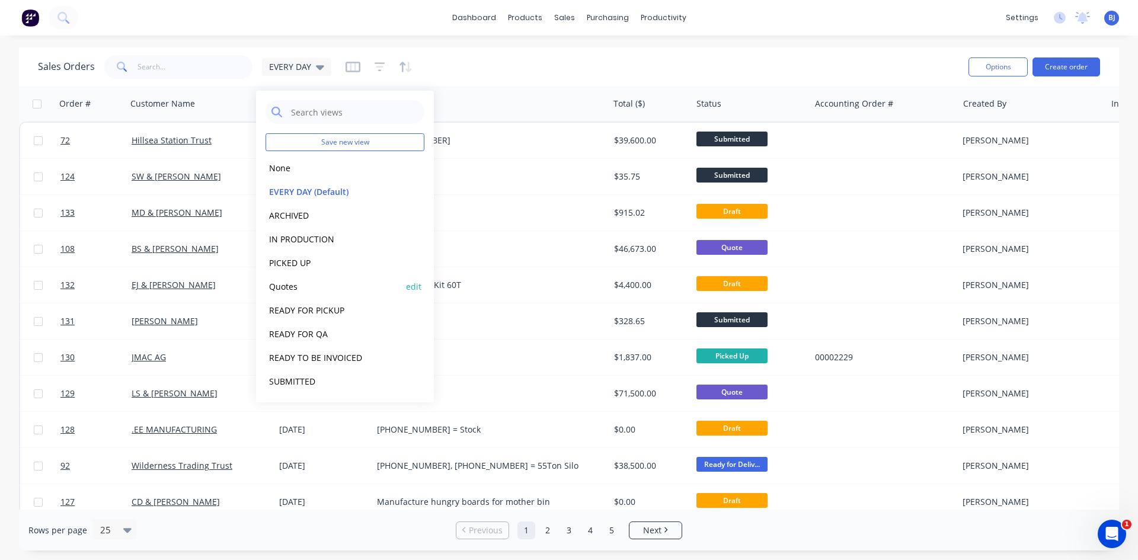
click at [292, 289] on button "Quotes" at bounding box center [333, 287] width 135 height 14
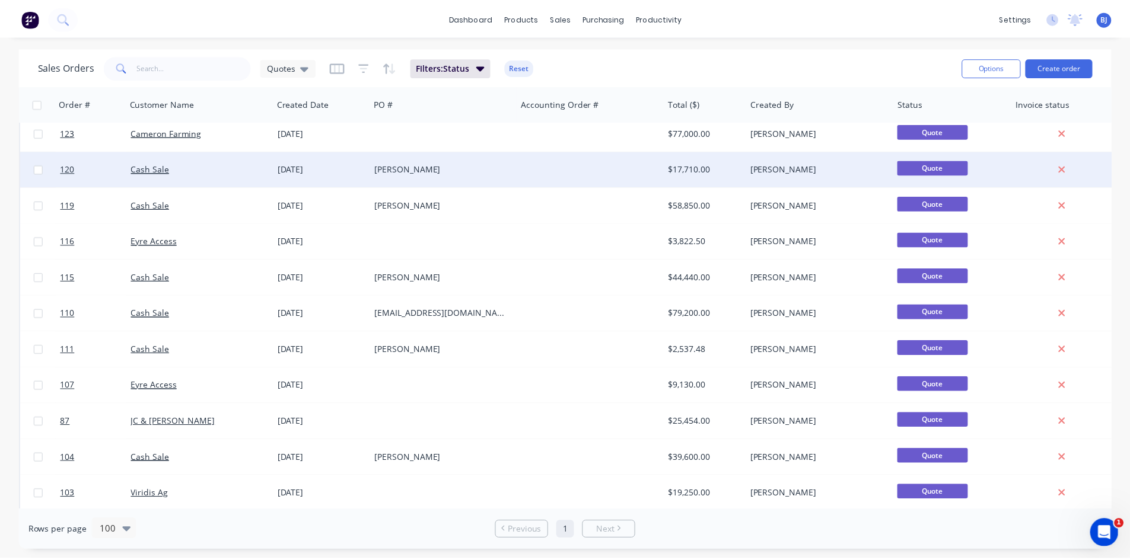
scroll to position [119, 0]
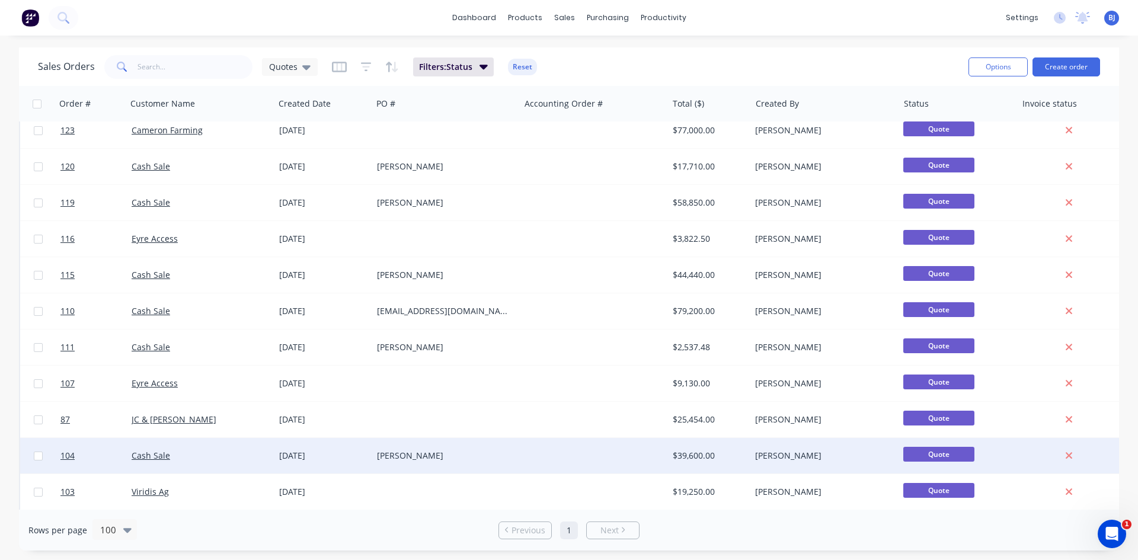
click at [388, 457] on div "[PERSON_NAME]" at bounding box center [443, 456] width 132 height 12
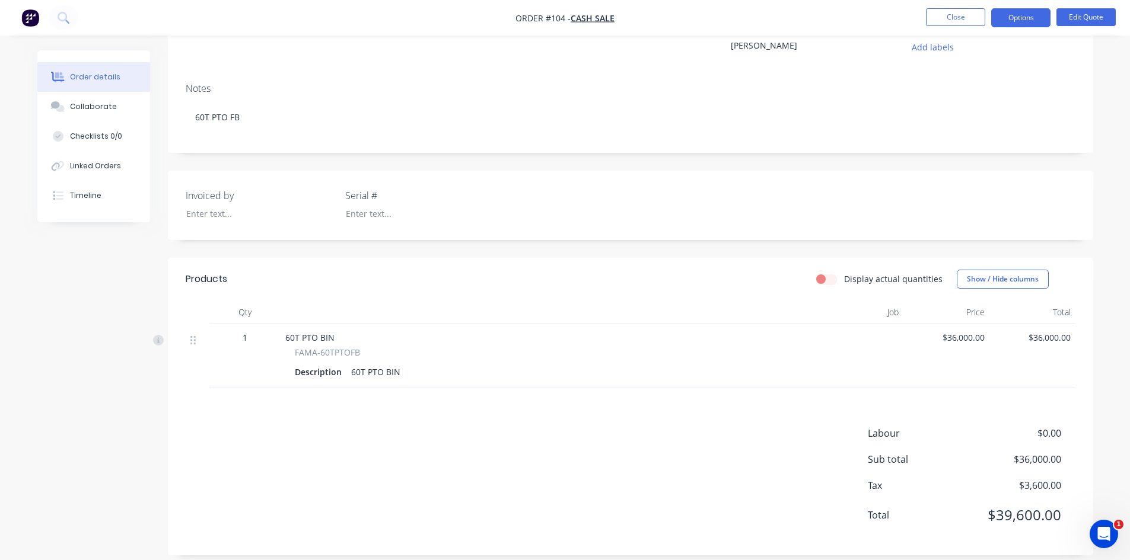
scroll to position [139, 0]
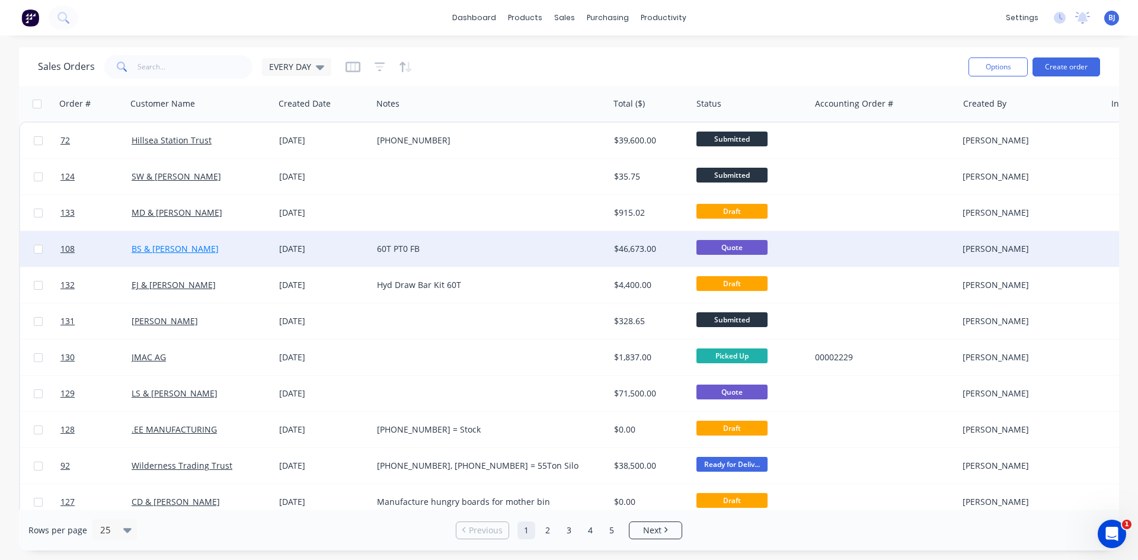
click at [170, 251] on link "BS & [PERSON_NAME]" at bounding box center [175, 248] width 87 height 11
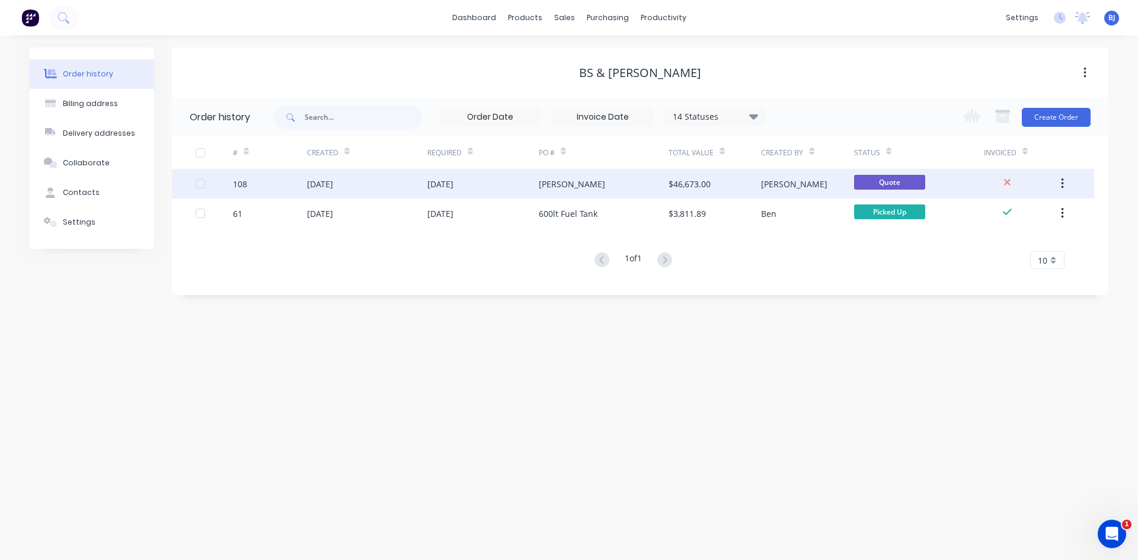
click at [318, 187] on div "[DATE]" at bounding box center [320, 184] width 26 height 12
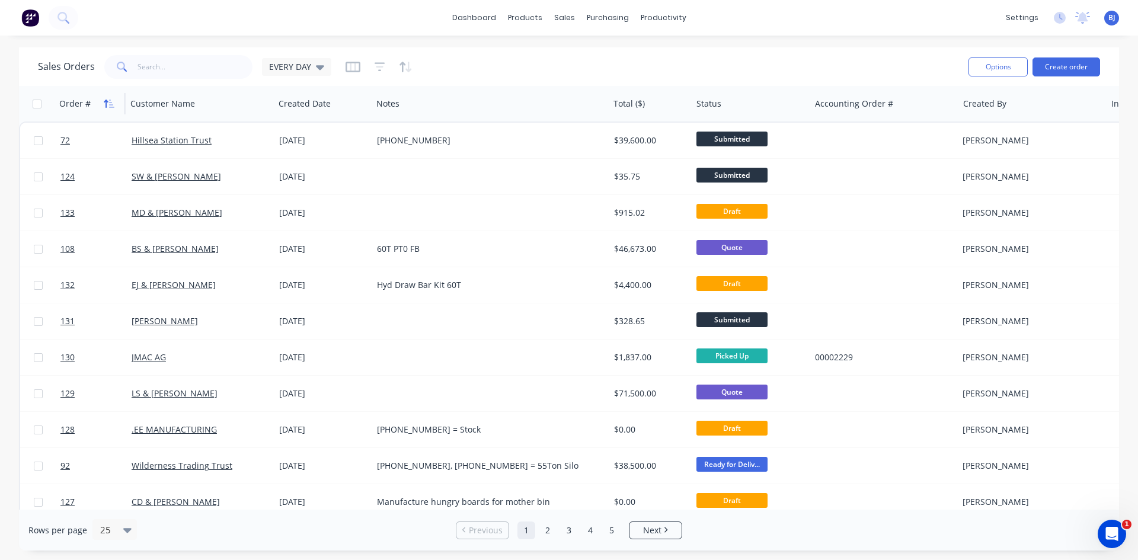
click at [104, 103] on icon "button" at bounding box center [109, 103] width 11 height 9
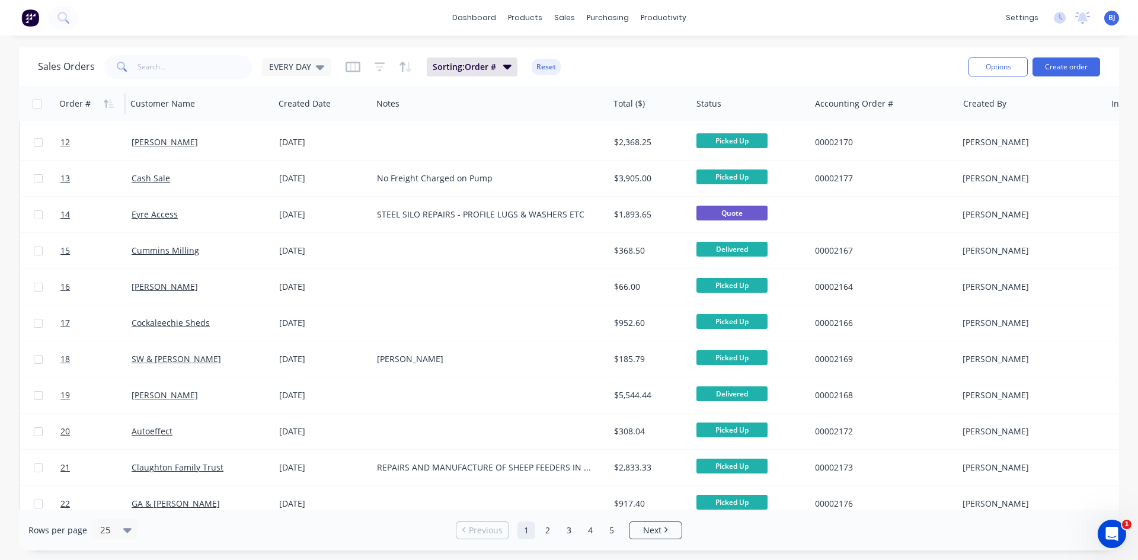
scroll to position [522, 0]
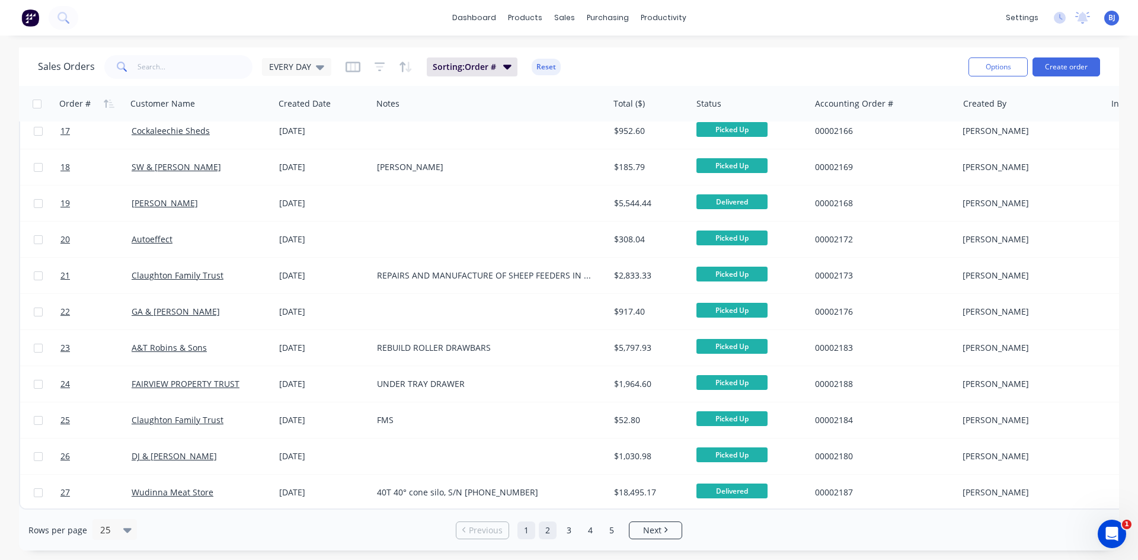
click at [547, 533] on link "2" at bounding box center [548, 531] width 18 height 18
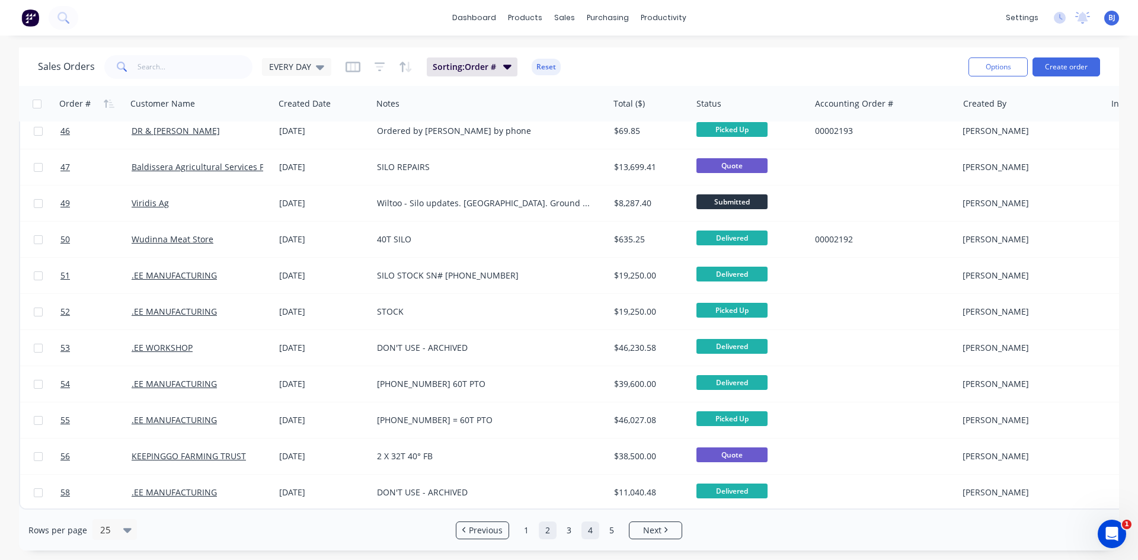
click at [586, 530] on link "4" at bounding box center [591, 531] width 18 height 18
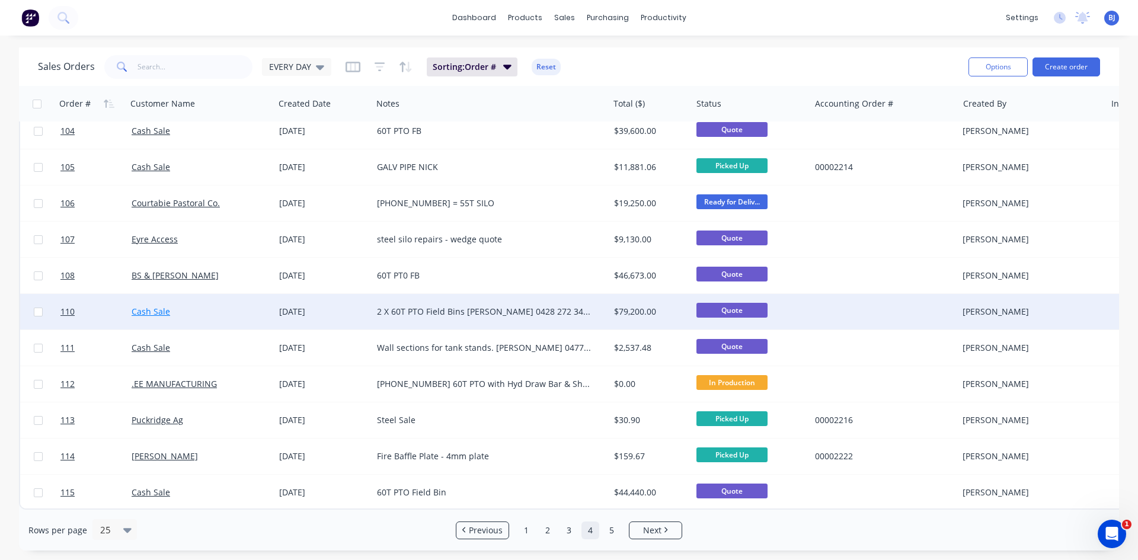
click at [159, 306] on link "Cash Sale" at bounding box center [151, 311] width 39 height 11
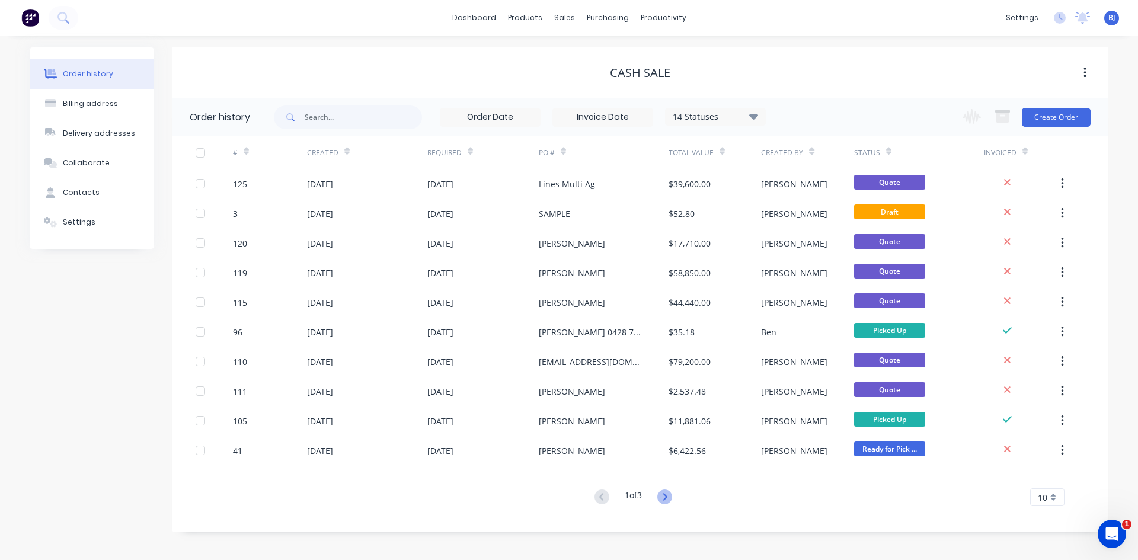
click at [664, 495] on icon at bounding box center [665, 497] width 15 height 15
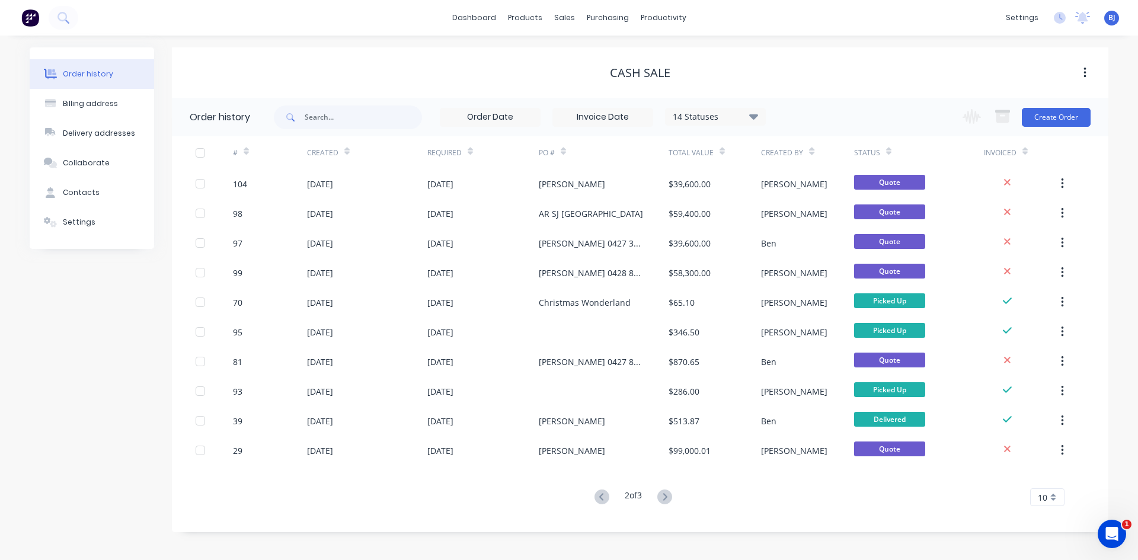
click at [247, 155] on icon at bounding box center [246, 151] width 5 height 9
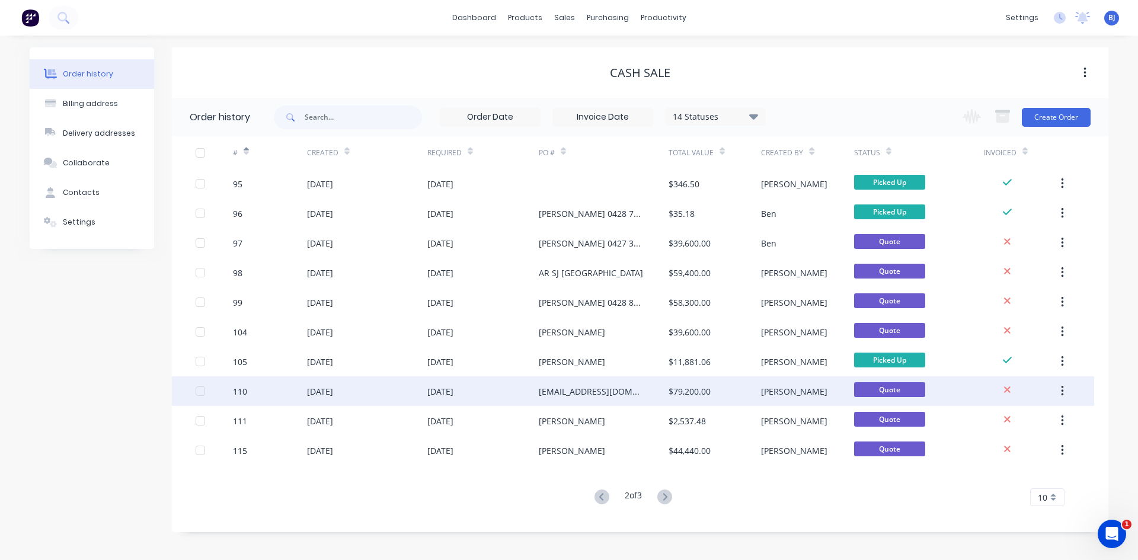
click at [332, 393] on div "[DATE]" at bounding box center [320, 391] width 26 height 12
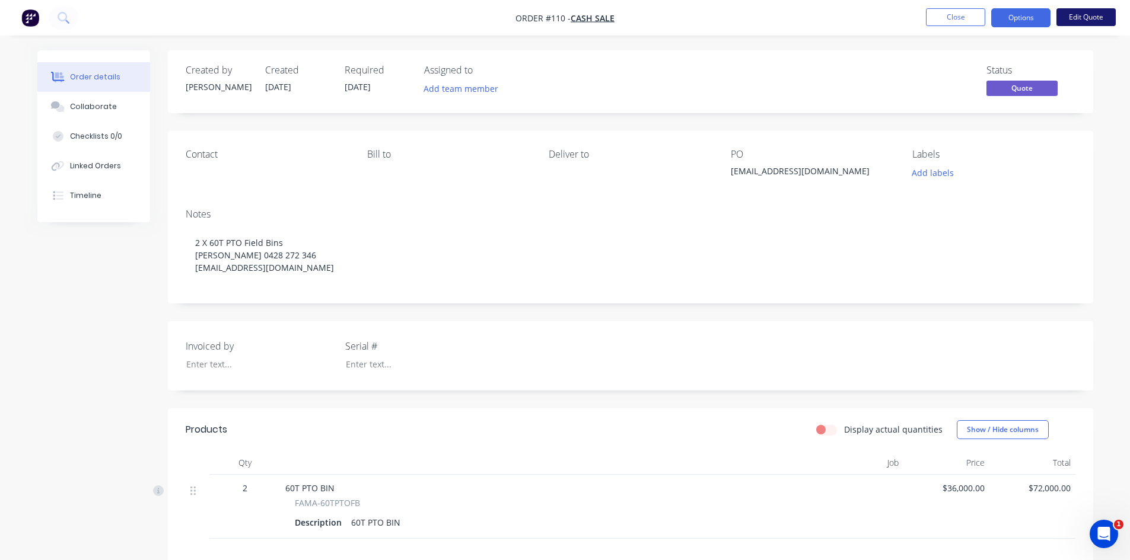
click at [1081, 18] on button "Edit Quote" at bounding box center [1085, 17] width 59 height 18
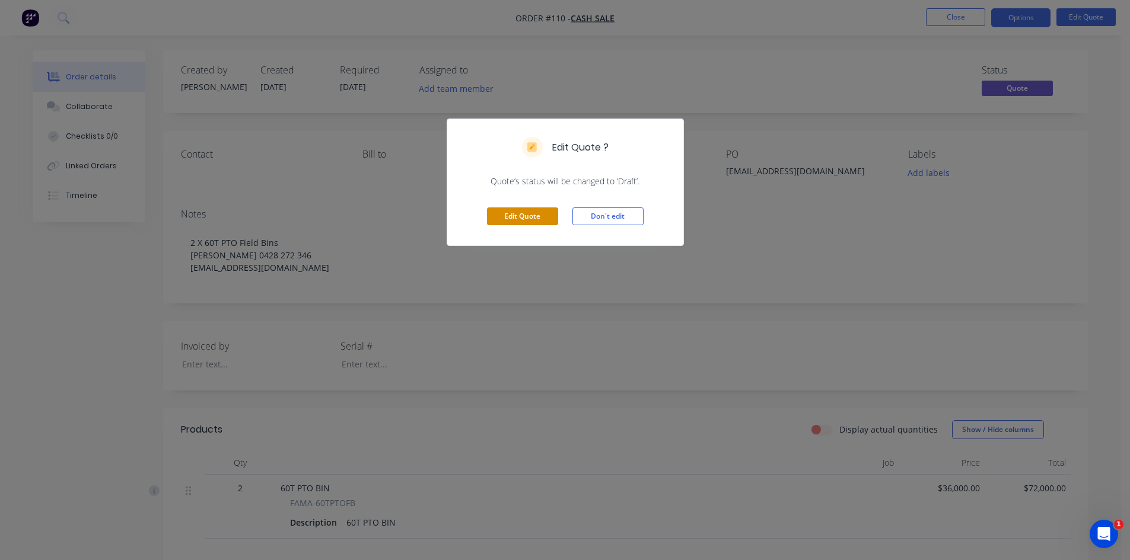
click at [544, 215] on button "Edit Quote" at bounding box center [522, 217] width 71 height 18
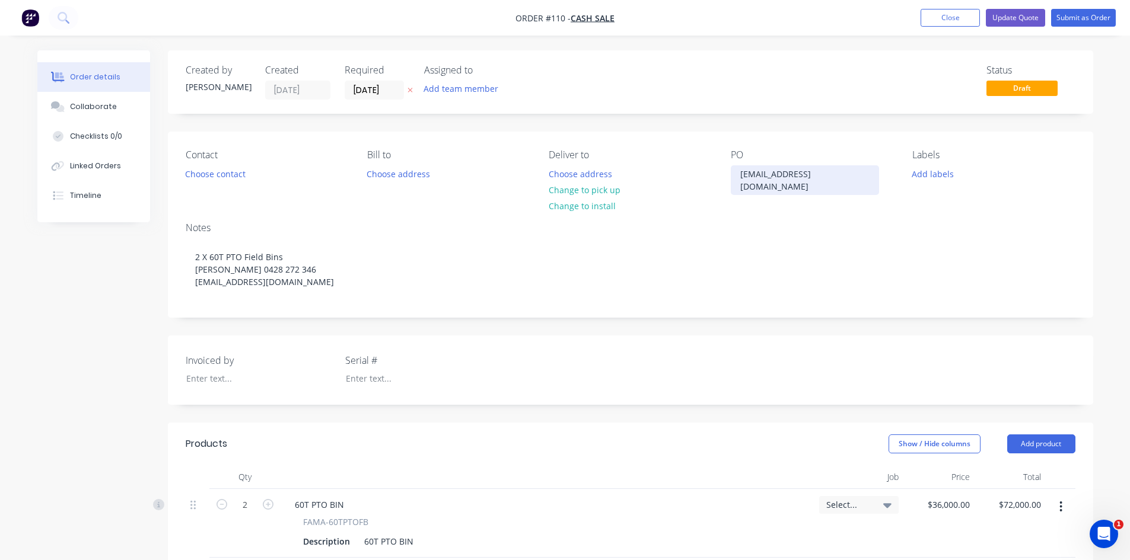
click at [812, 176] on div "[EMAIL_ADDRESS][DOMAIN_NAME]" at bounding box center [805, 180] width 148 height 30
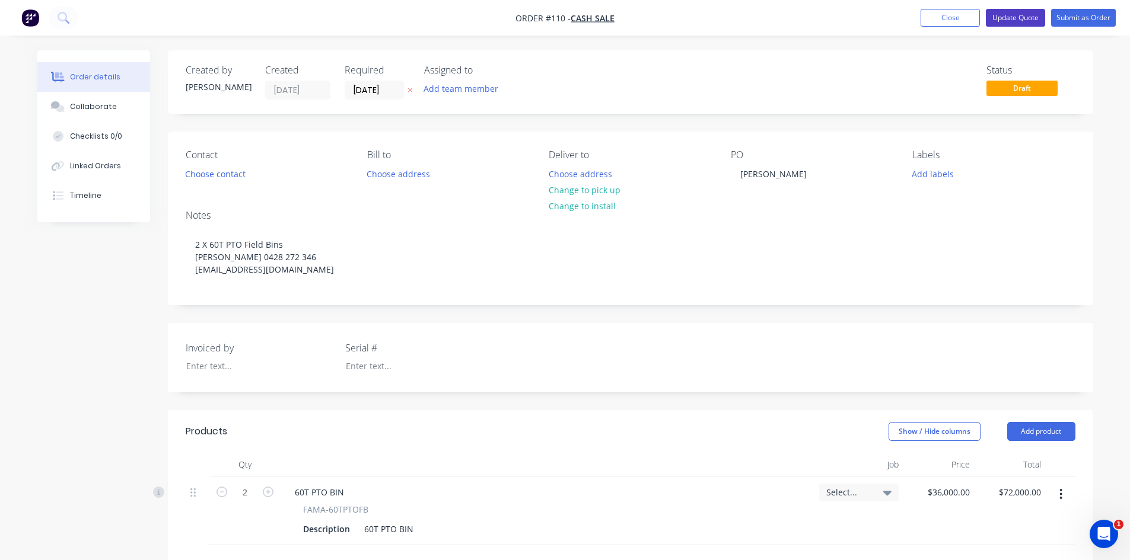
click at [1026, 17] on button "Update Quote" at bounding box center [1014, 18] width 59 height 18
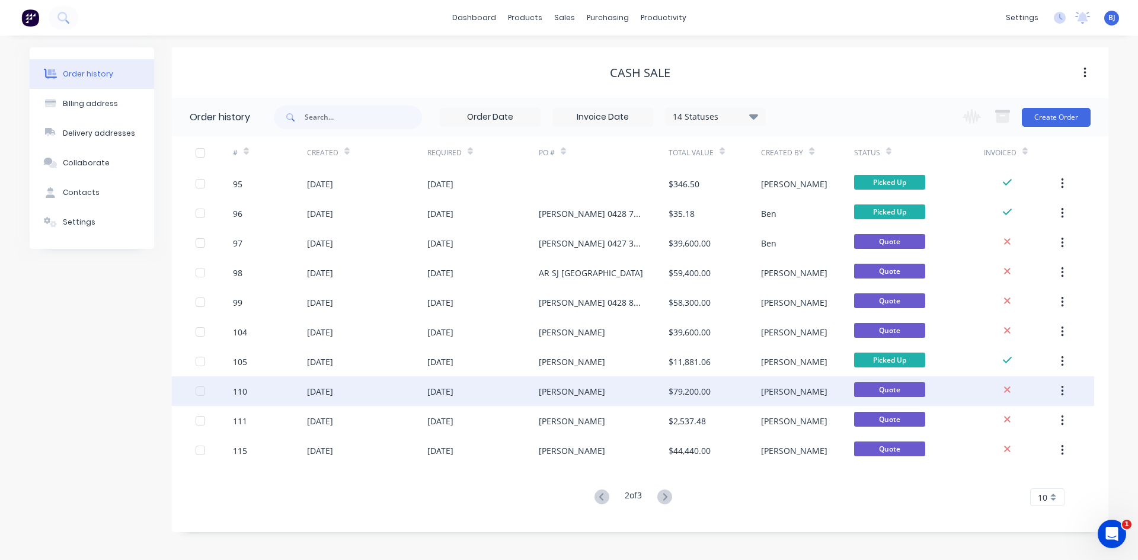
click at [454, 393] on div "[DATE]" at bounding box center [441, 391] width 26 height 12
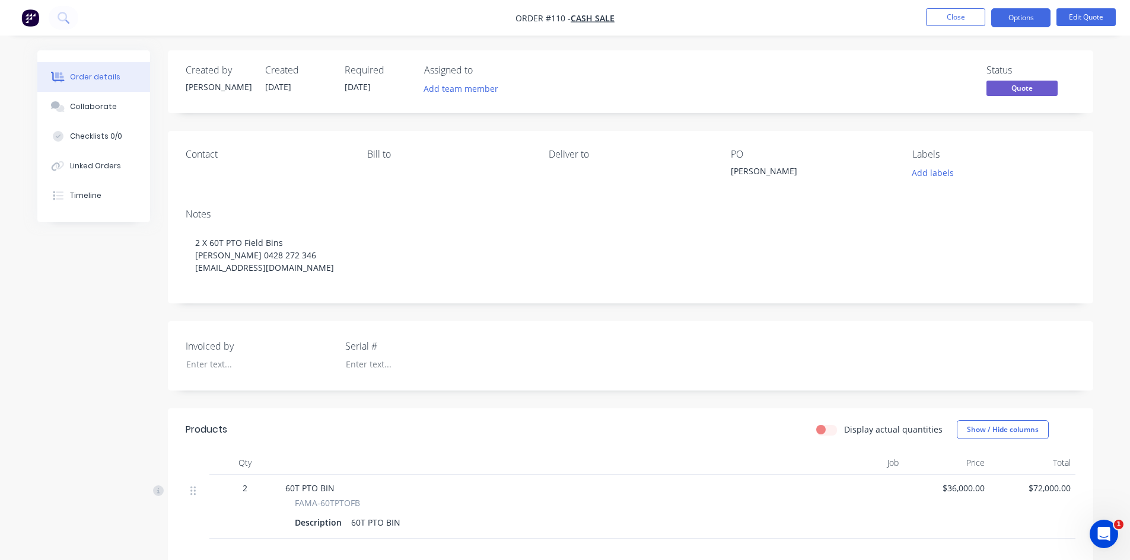
scroll to position [59, 0]
